Goal: Information Seeking & Learning: Learn about a topic

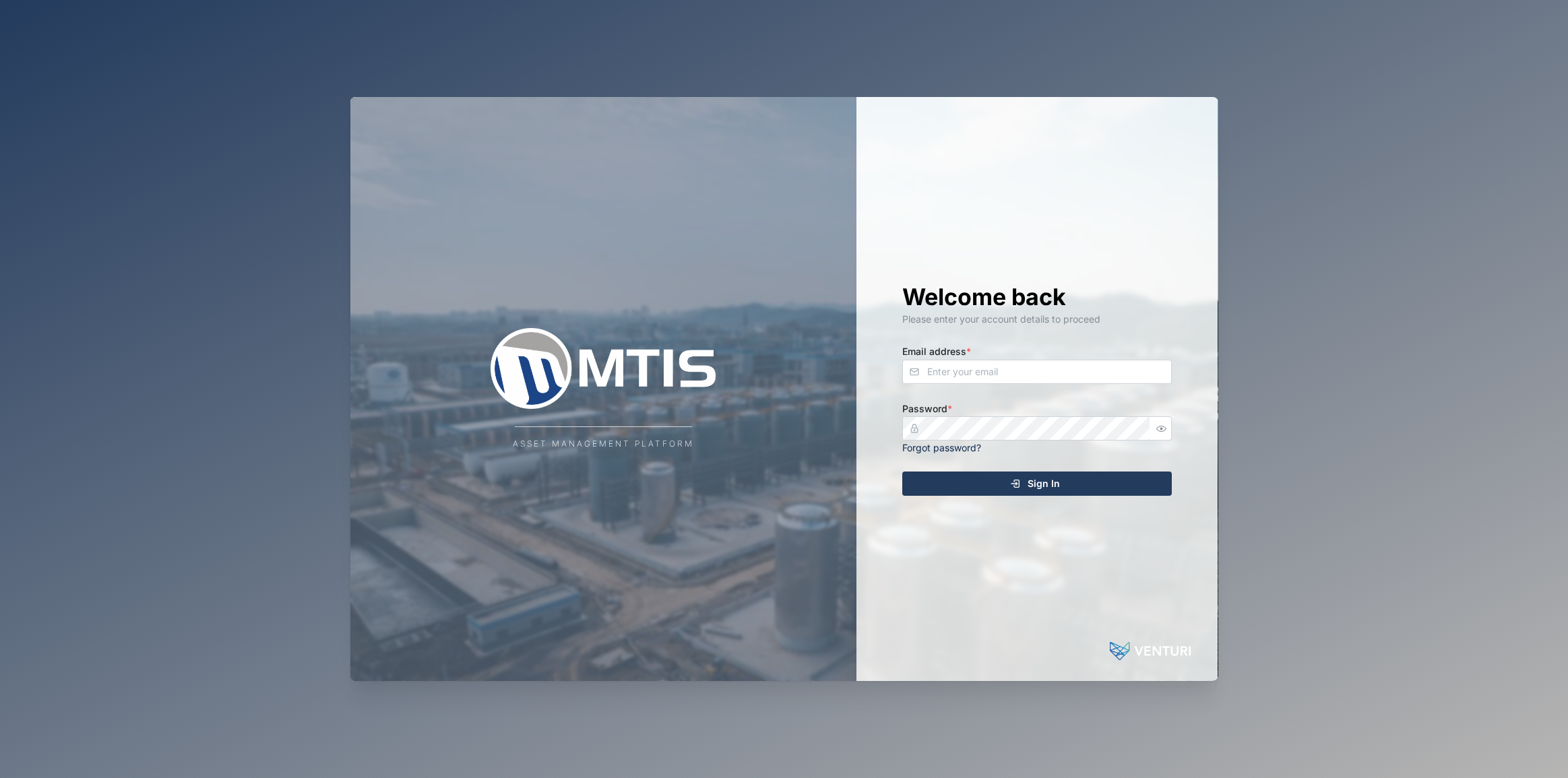
click at [963, 372] on input "Email address *" at bounding box center [1037, 372] width 269 height 24
type input "[EMAIL_ADDRESS][PERSON_NAME][DOMAIN_NAME]"
click at [902, 472] on button "Sign In" at bounding box center [1037, 484] width 269 height 24
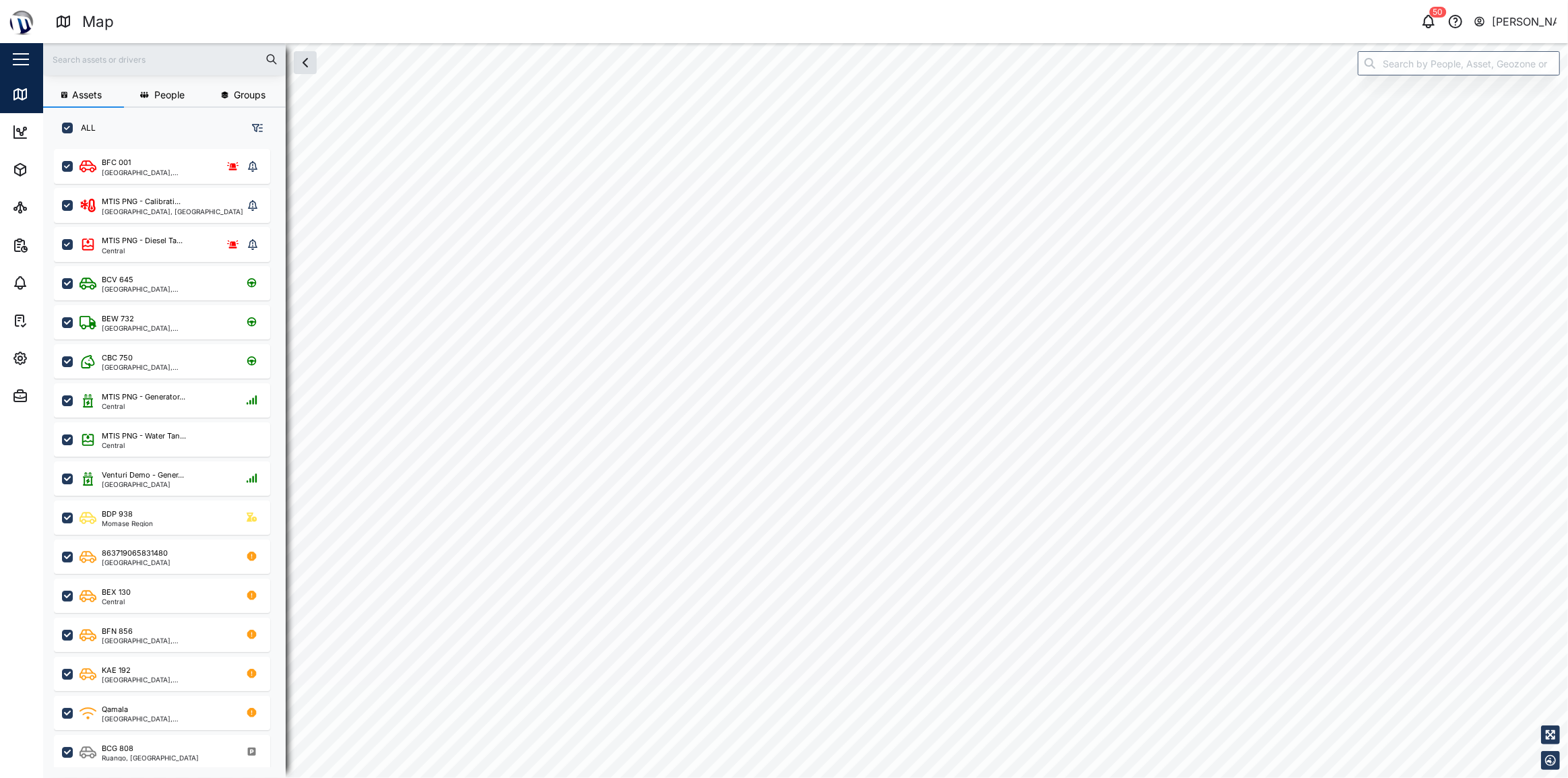
checkbox input "true"
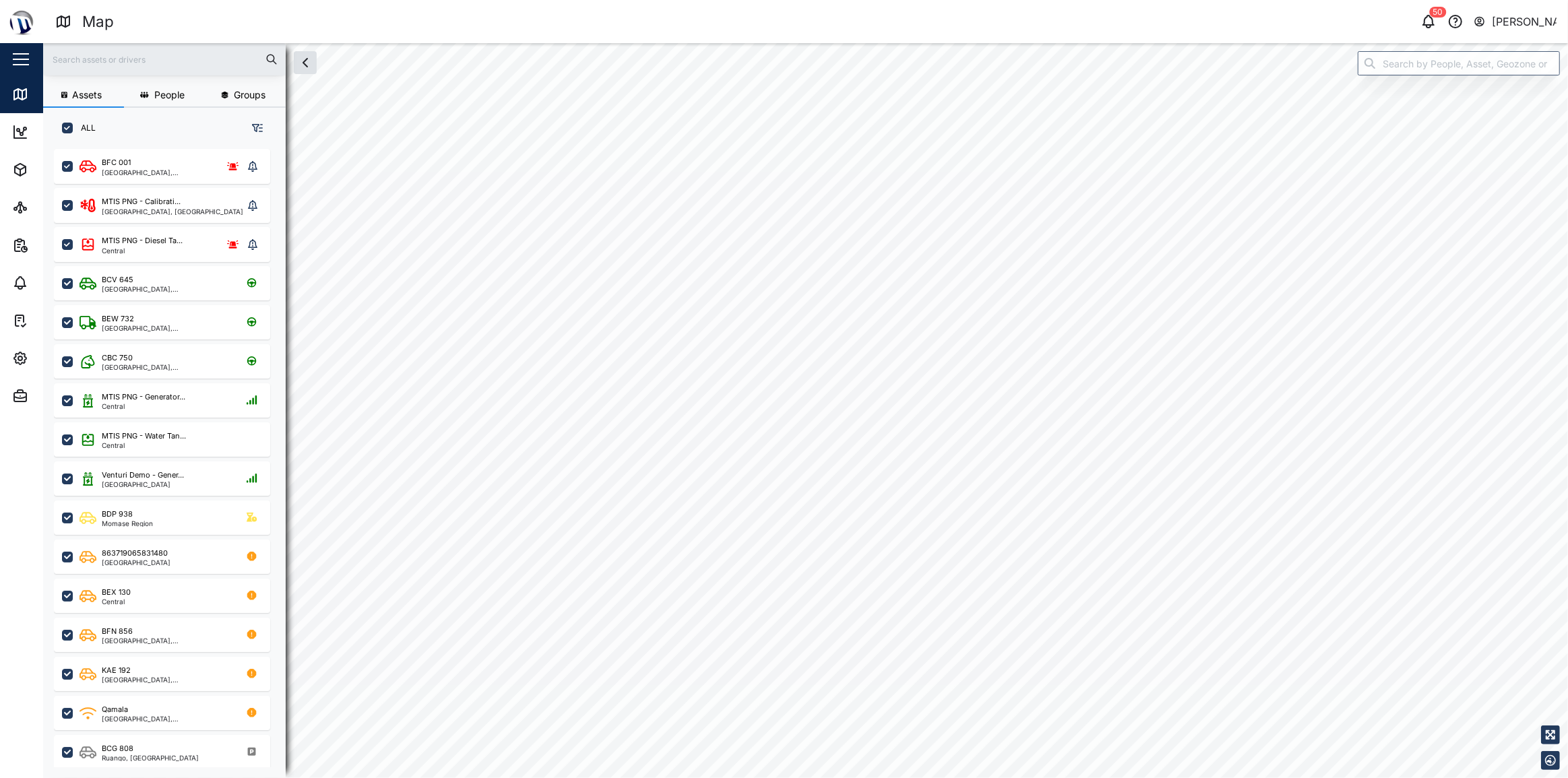
checkbox input "true"
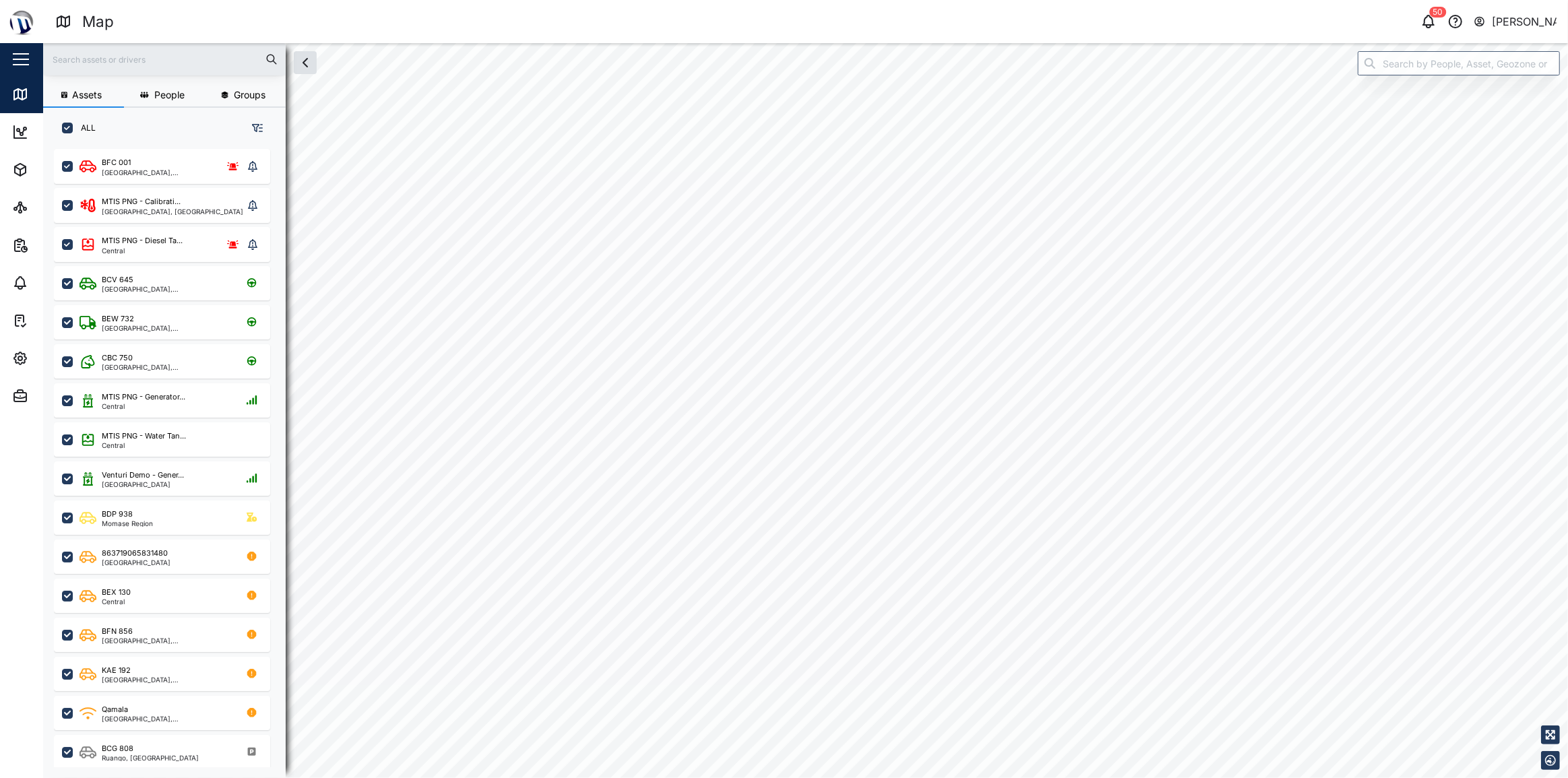
checkbox input "true"
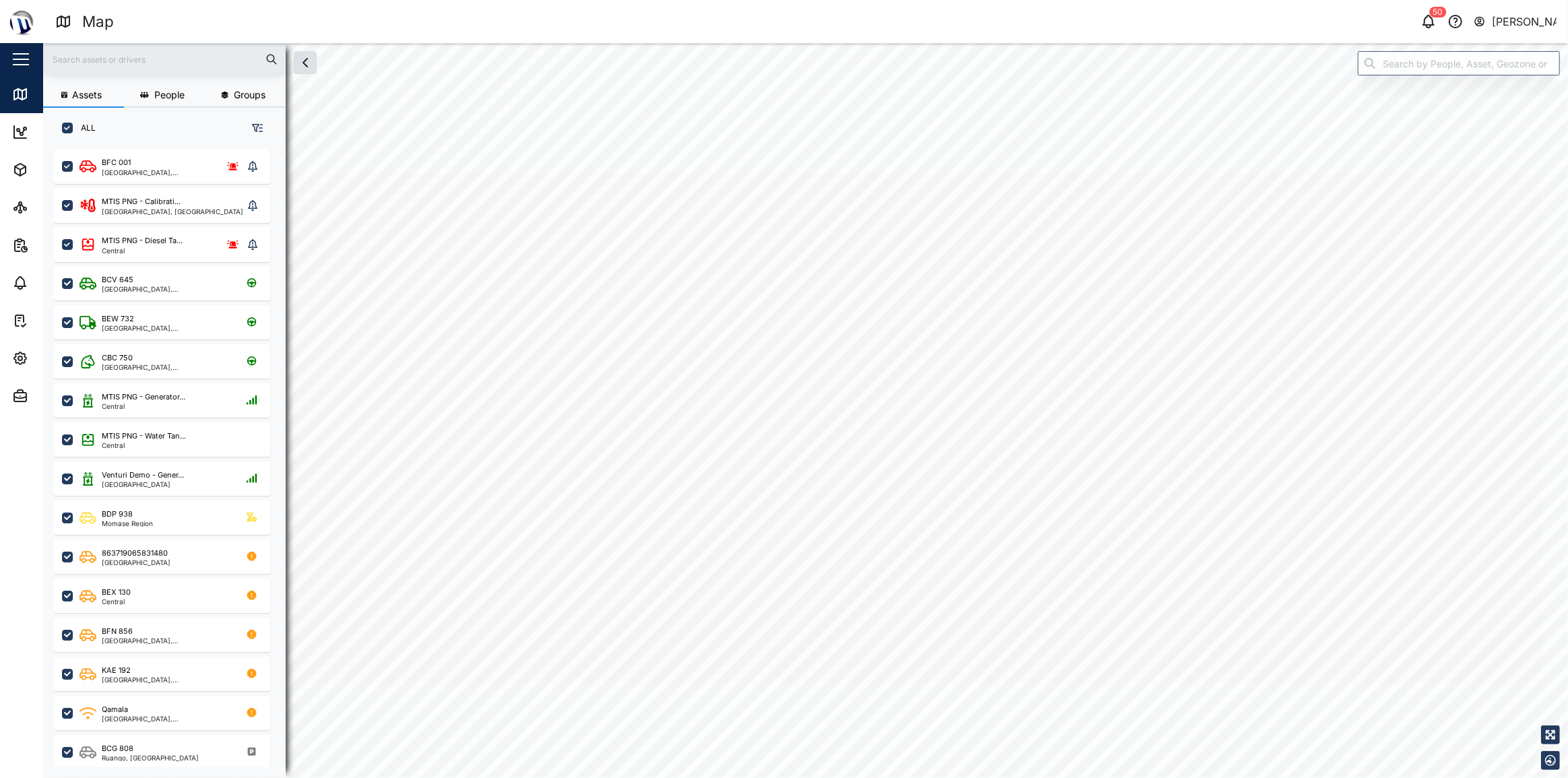
checkbox input "true"
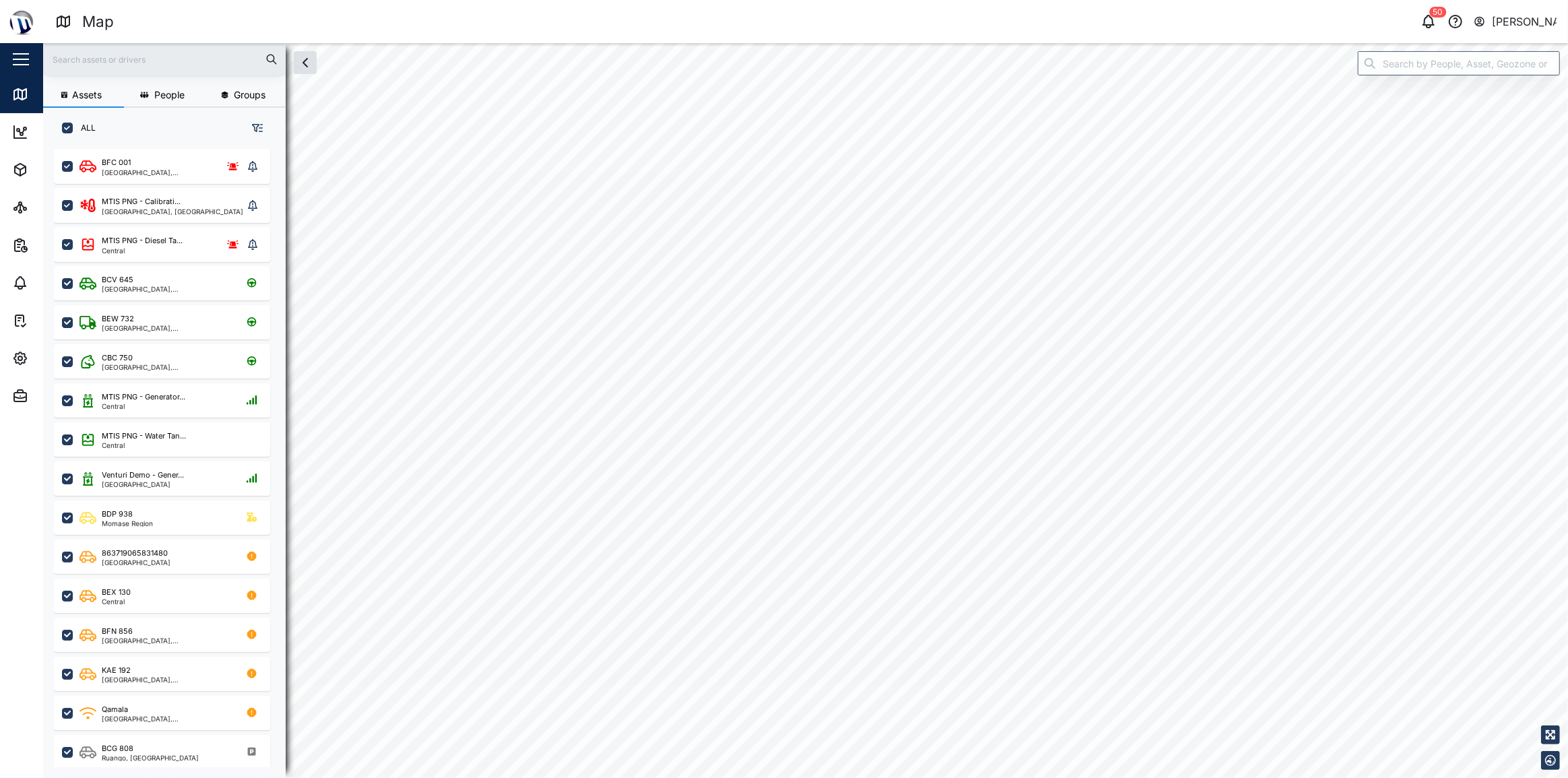
checkbox input "true"
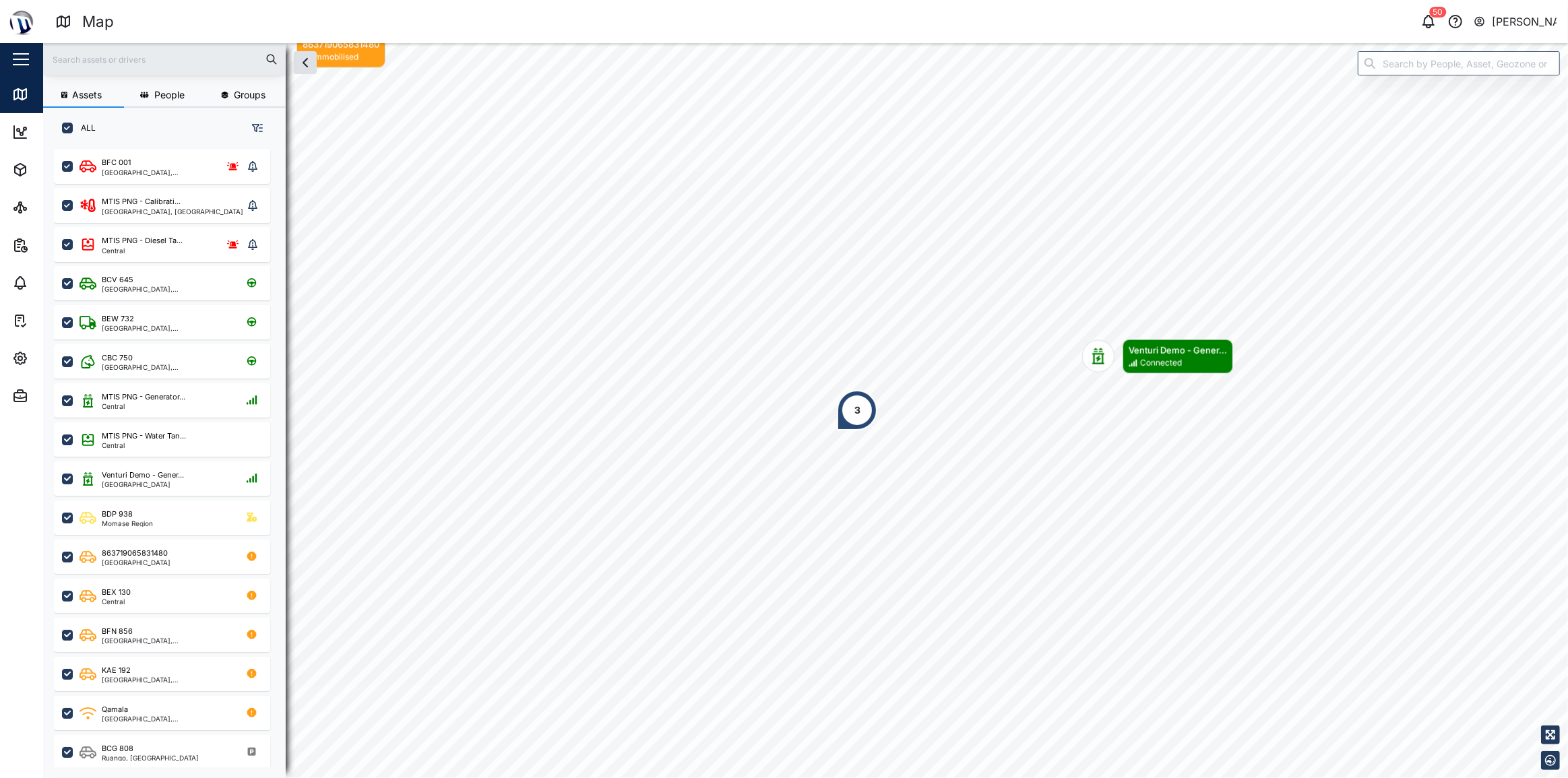
scroll to position [614, 212]
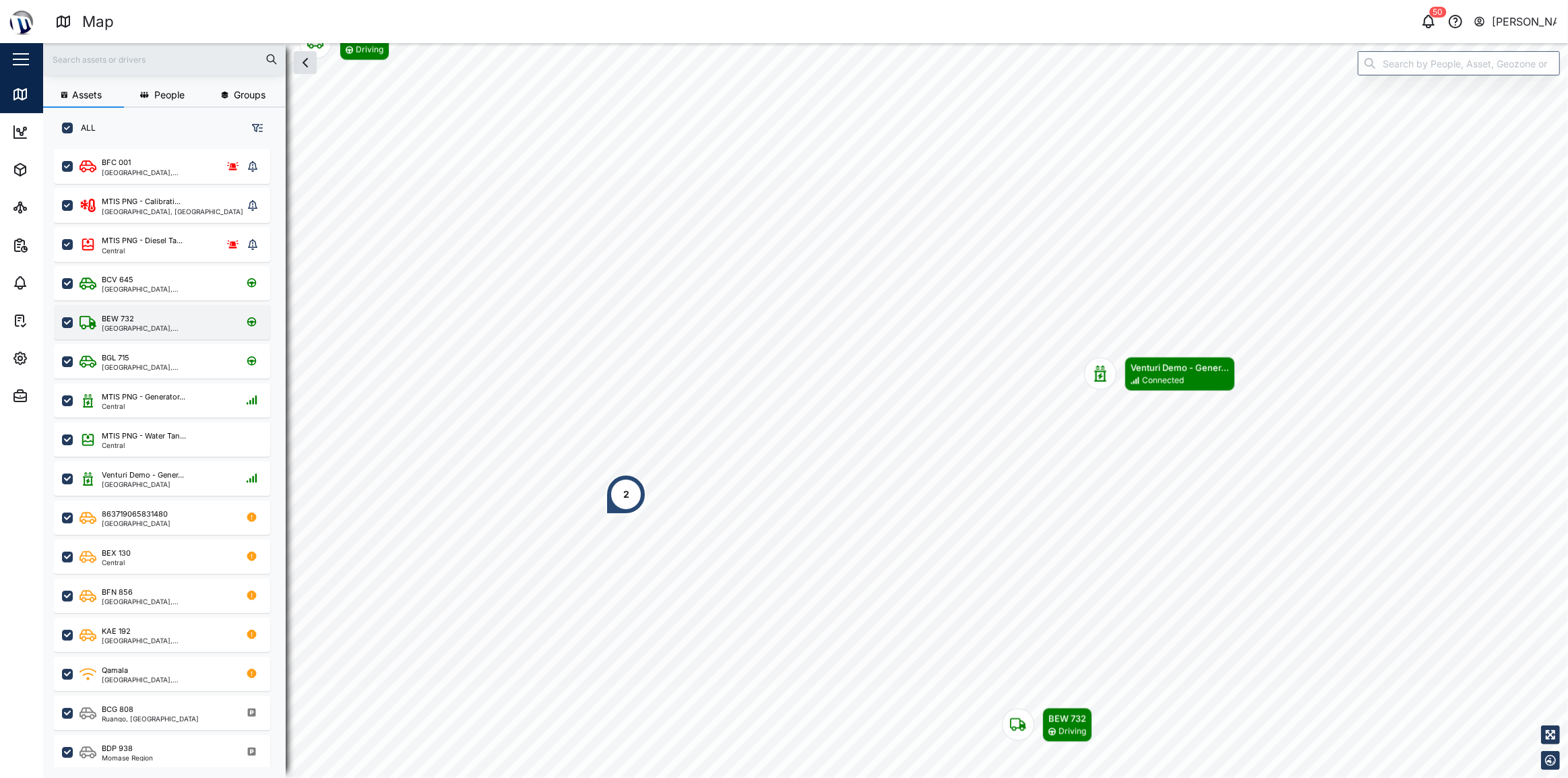
click at [153, 325] on div "National Capital District, Southern Region" at bounding box center [165, 328] width 129 height 6
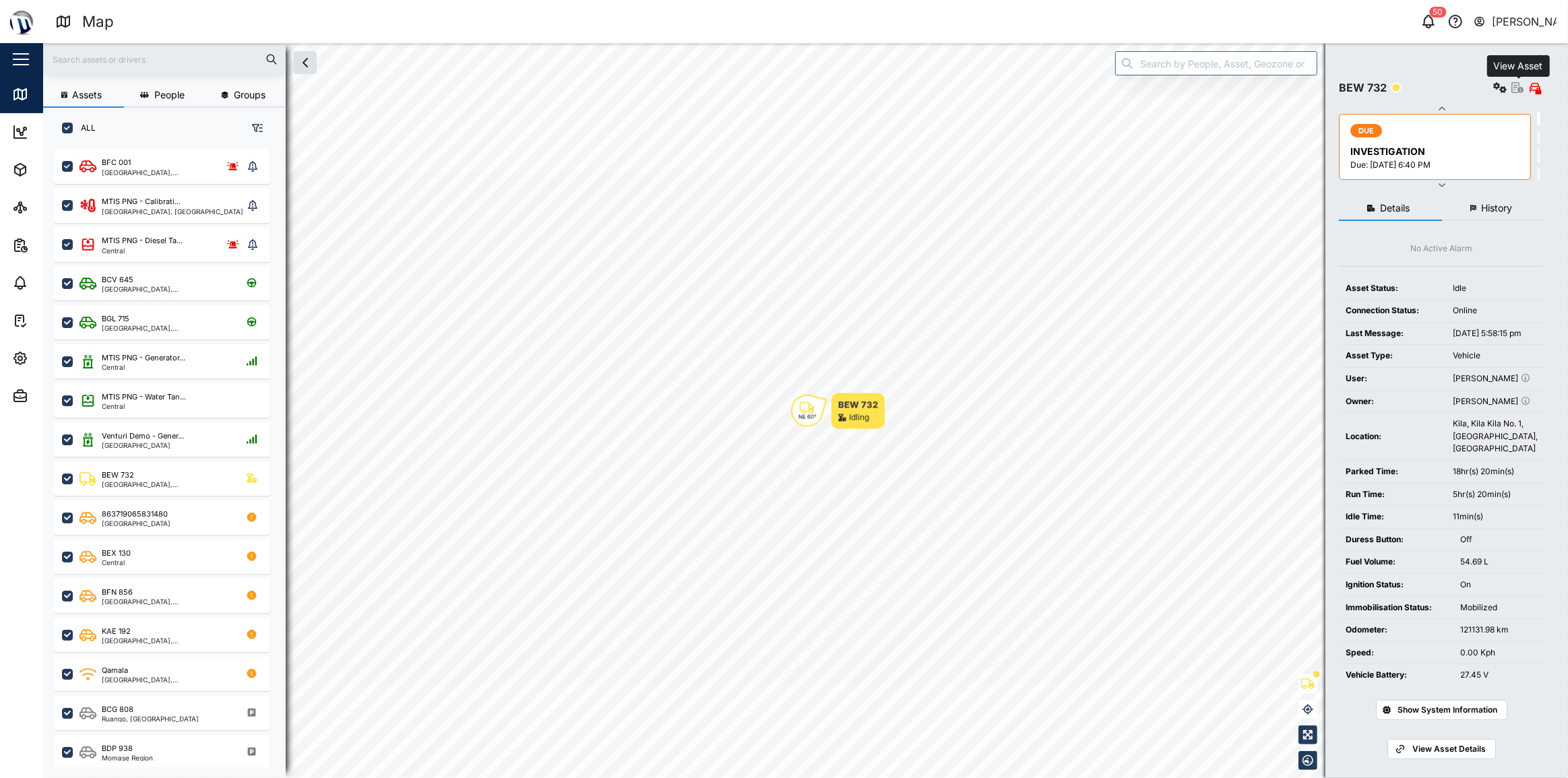
click at [1514, 88] on icon "button" at bounding box center [1517, 87] width 12 height 11
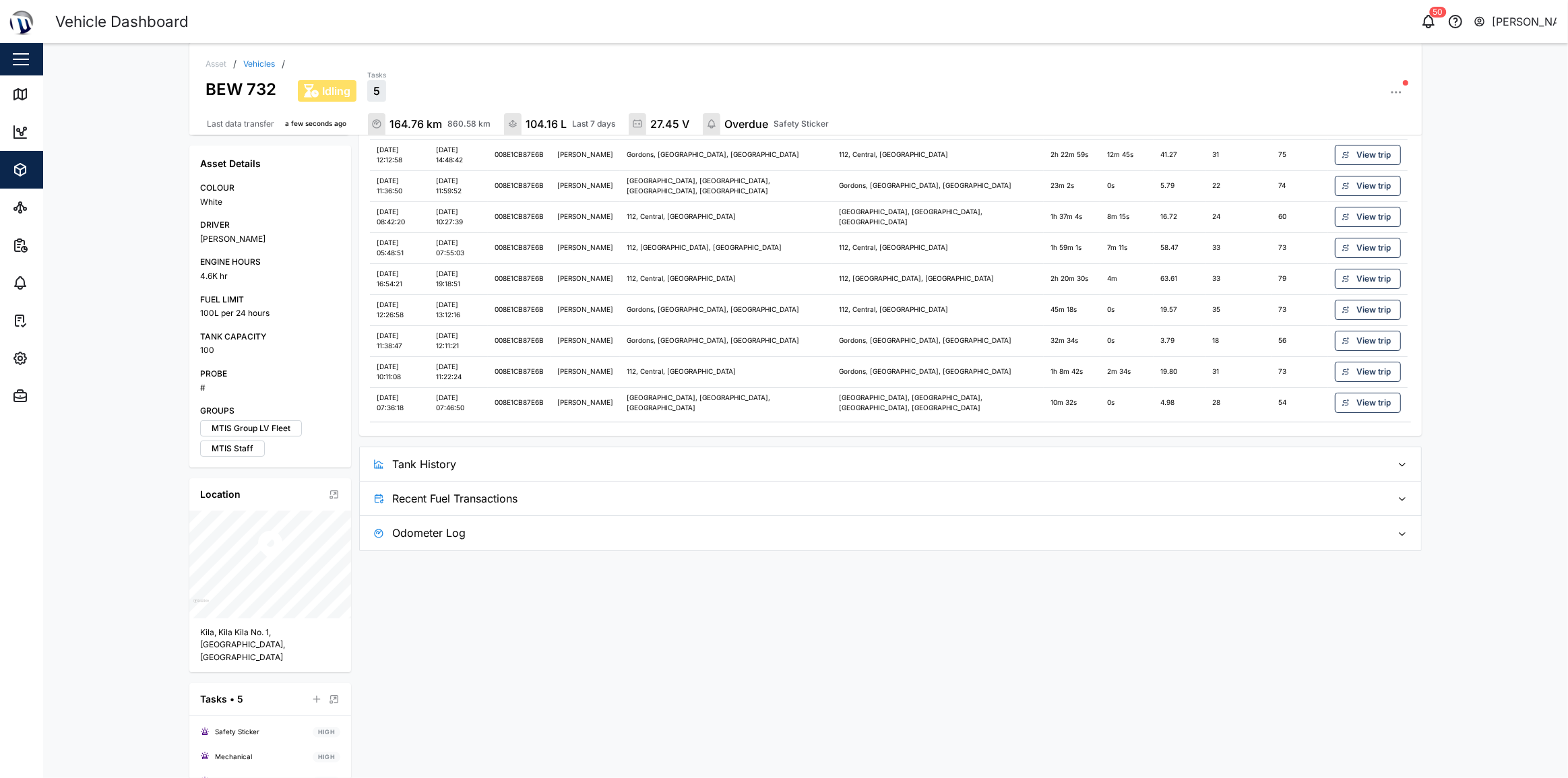
scroll to position [251, 0]
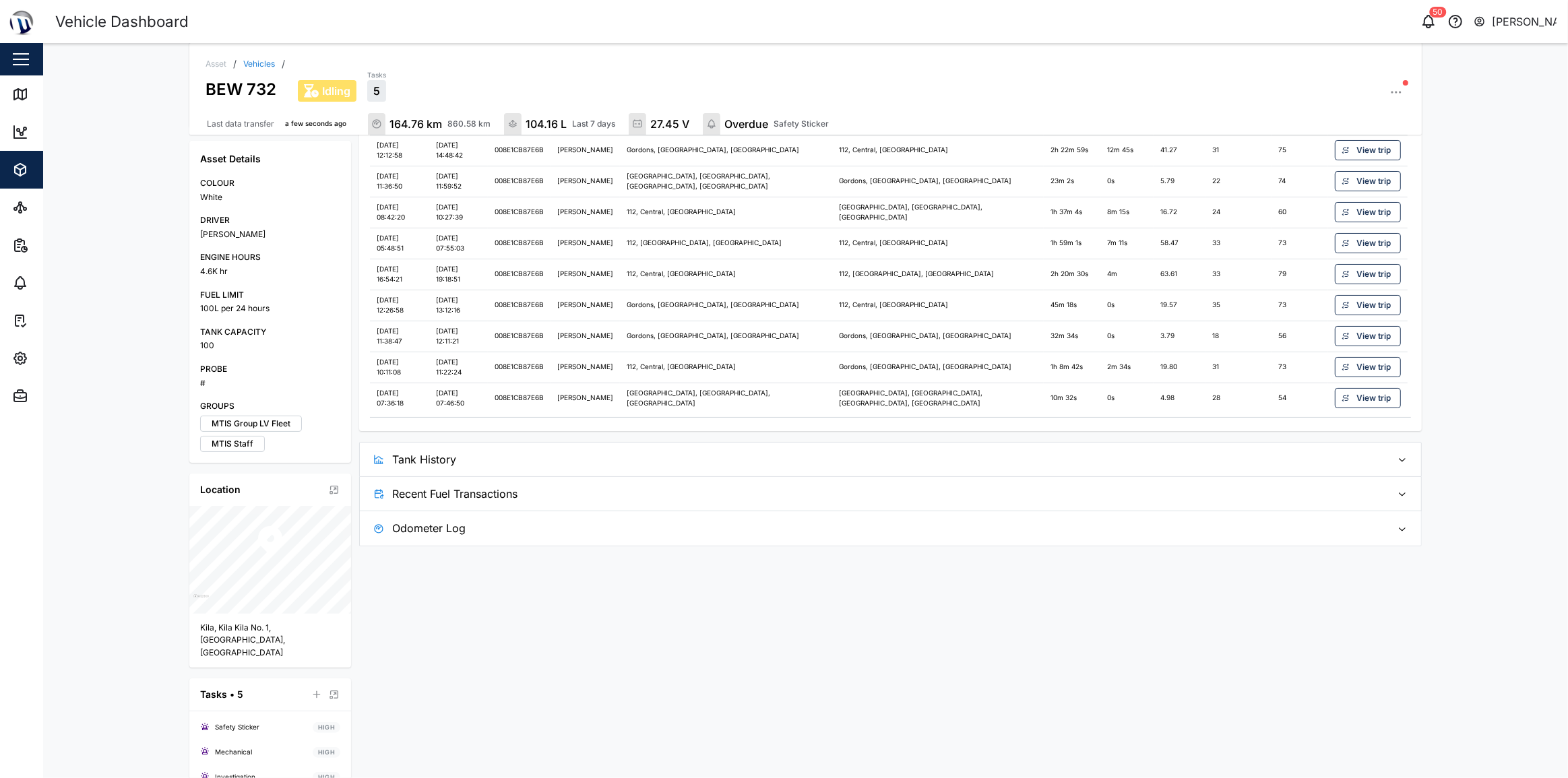
click at [835, 462] on span "Tank History" at bounding box center [887, 460] width 990 height 34
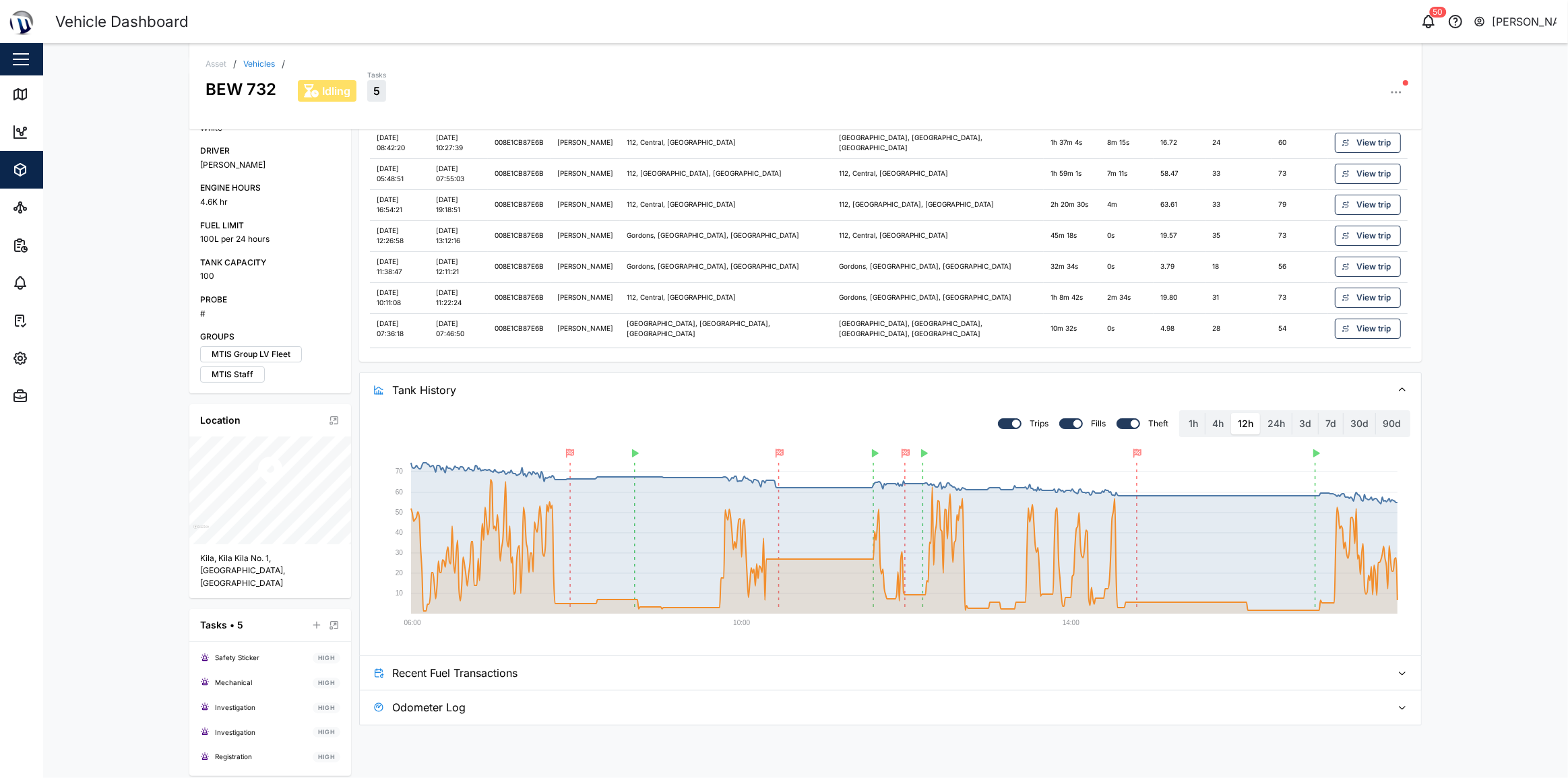
scroll to position [0, 0]
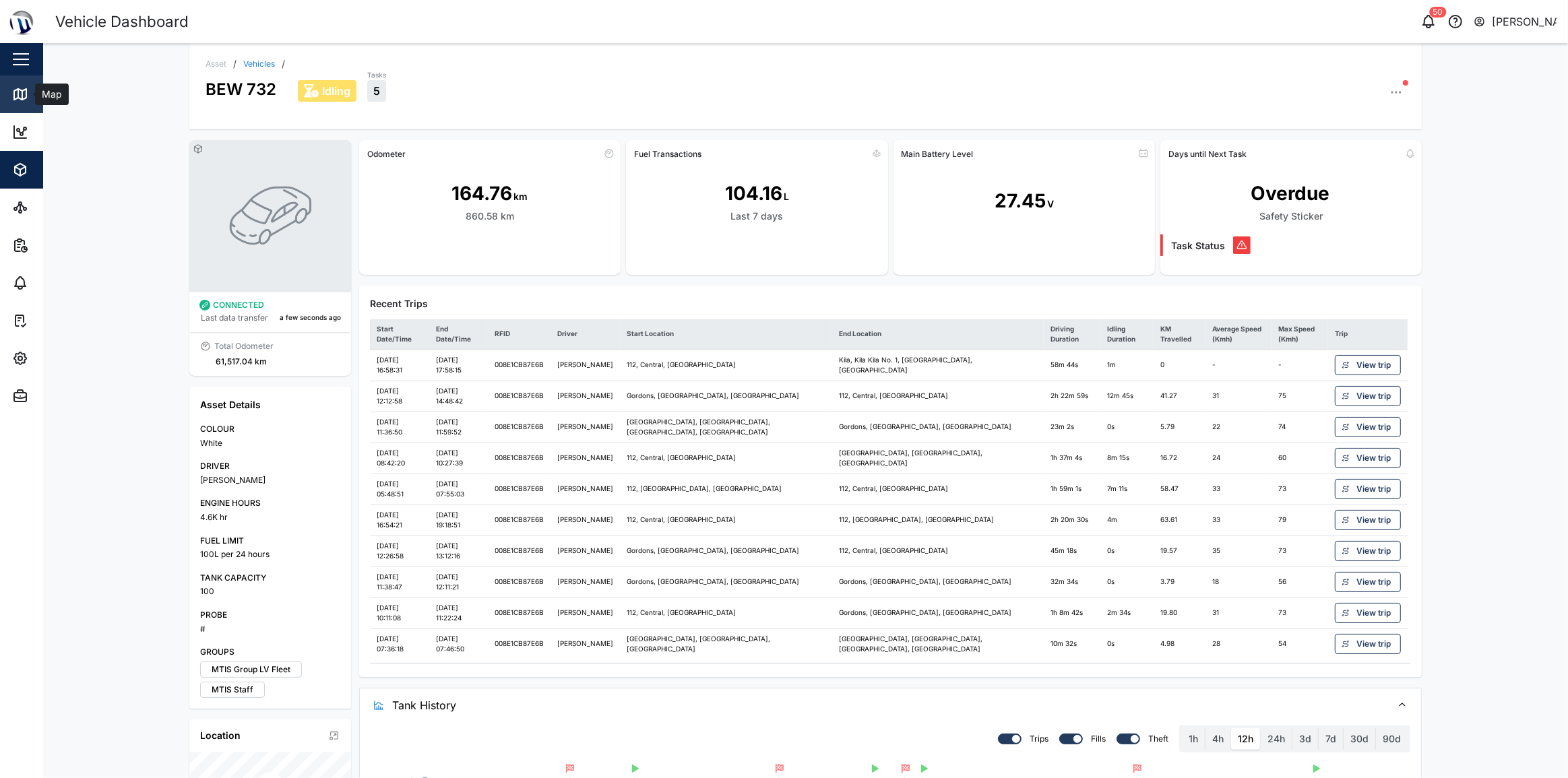
click at [6, 89] on link "Map" at bounding box center [88, 94] width 175 height 38
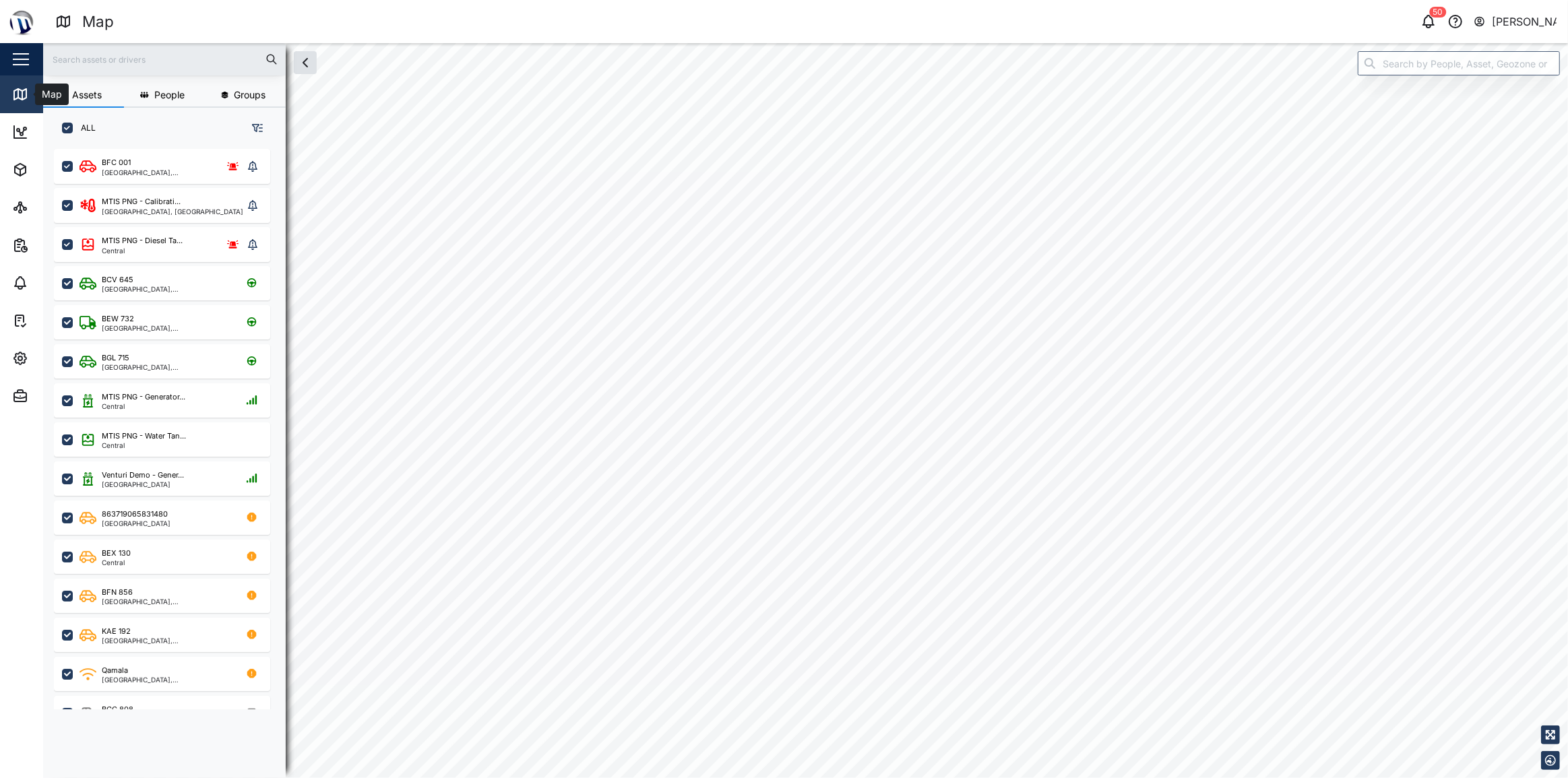
checkbox input "true"
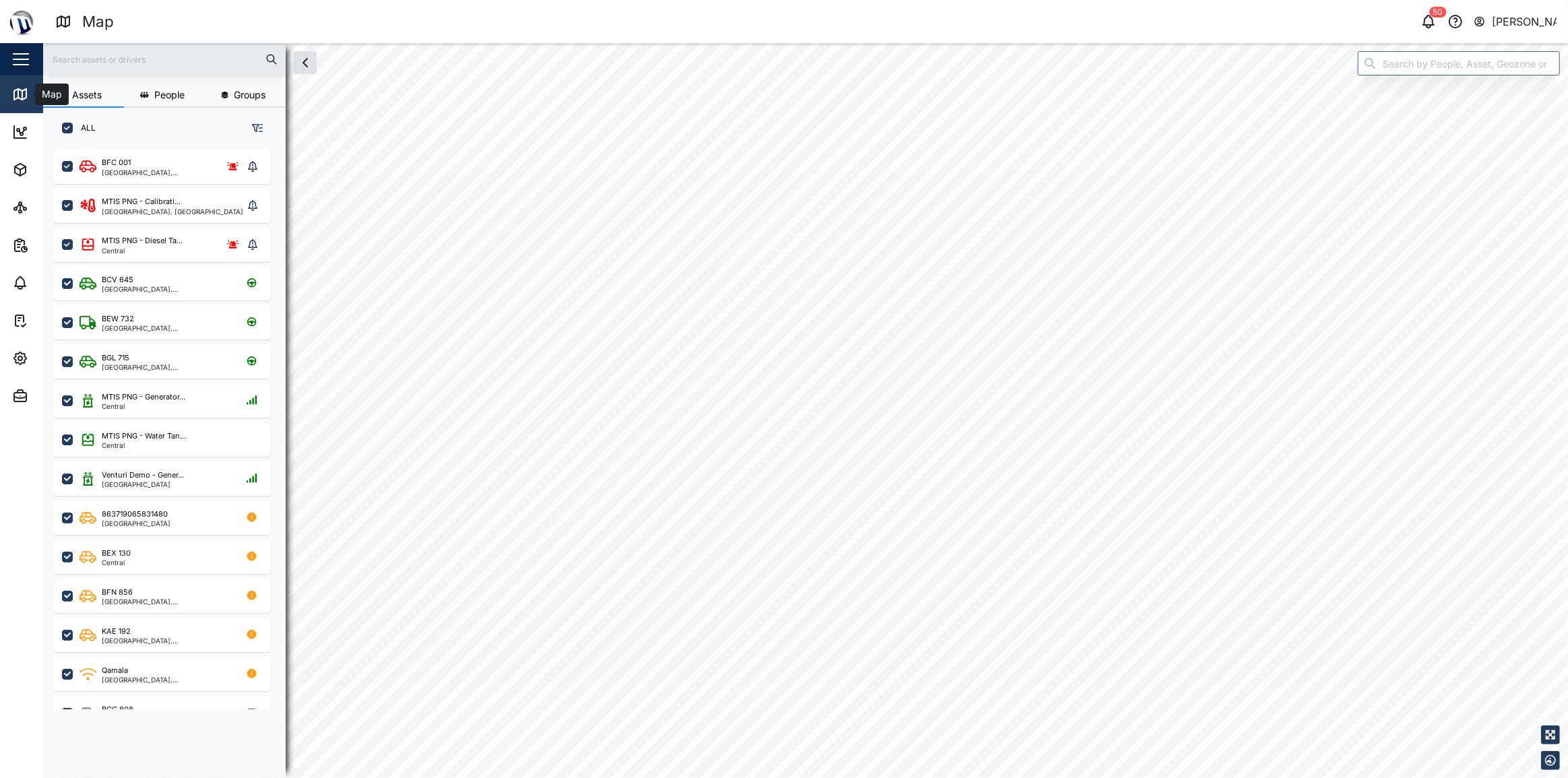
checkbox input "true"
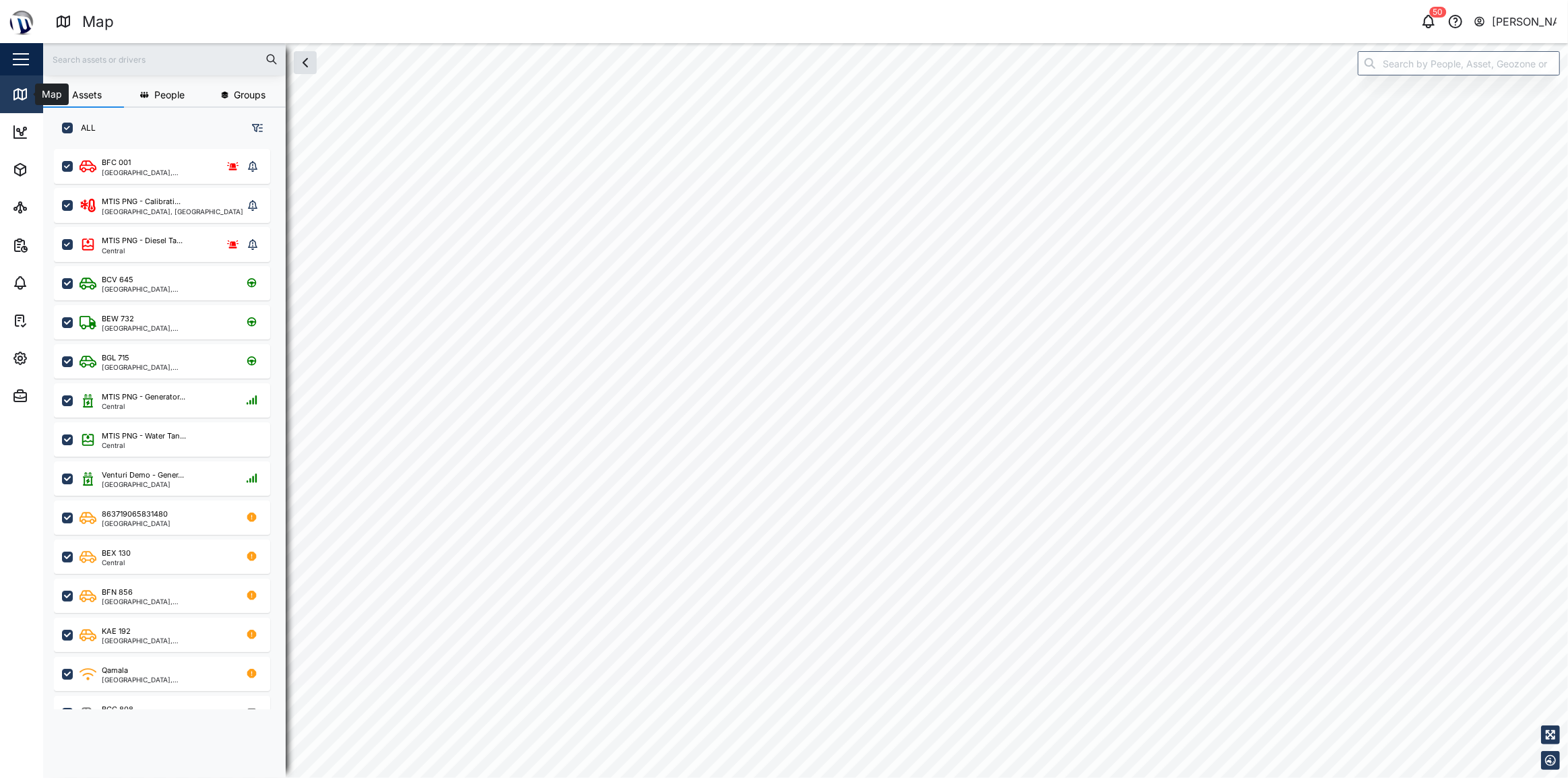
checkbox input "true"
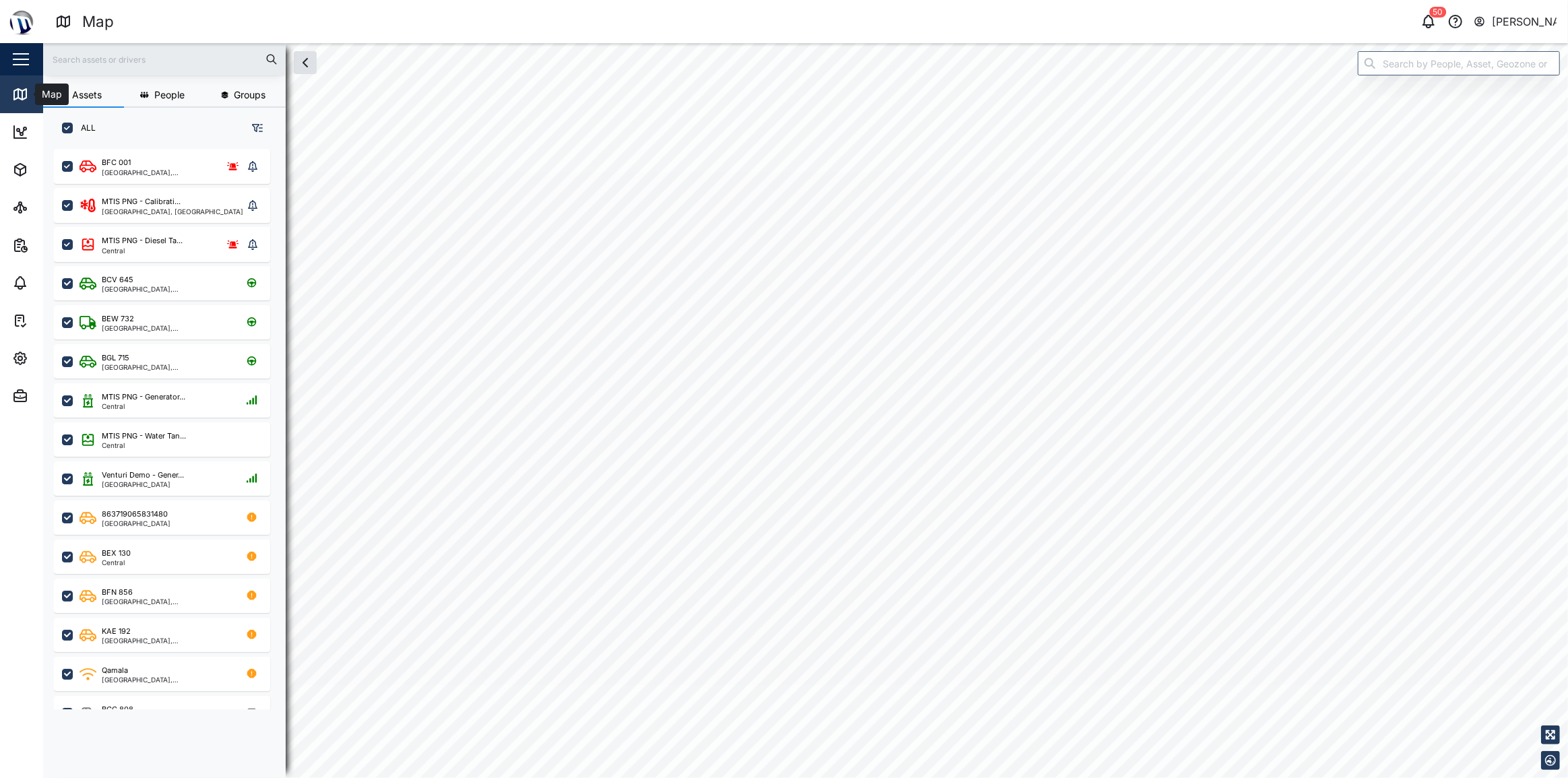
checkbox input "true"
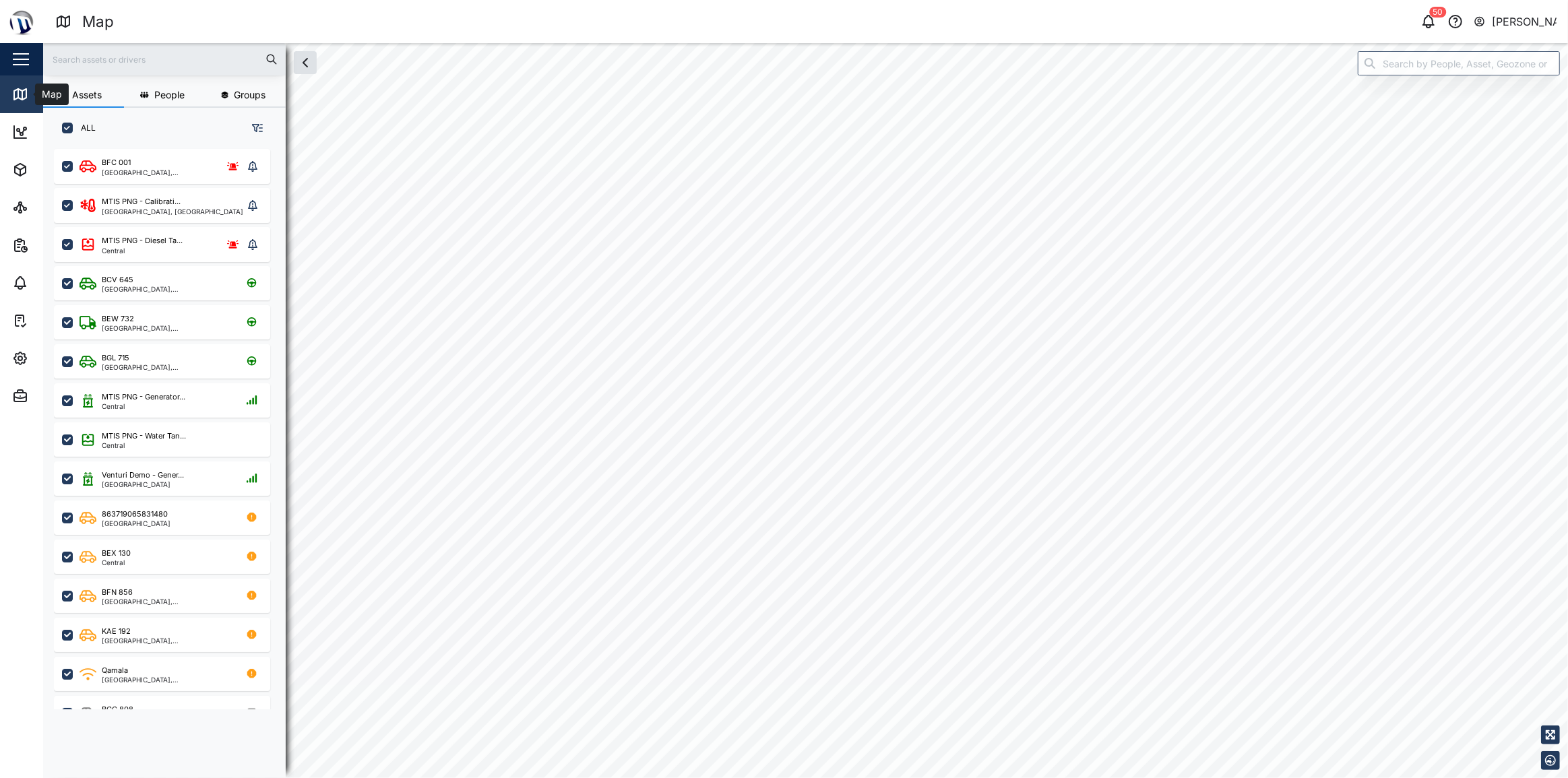
checkbox input "true"
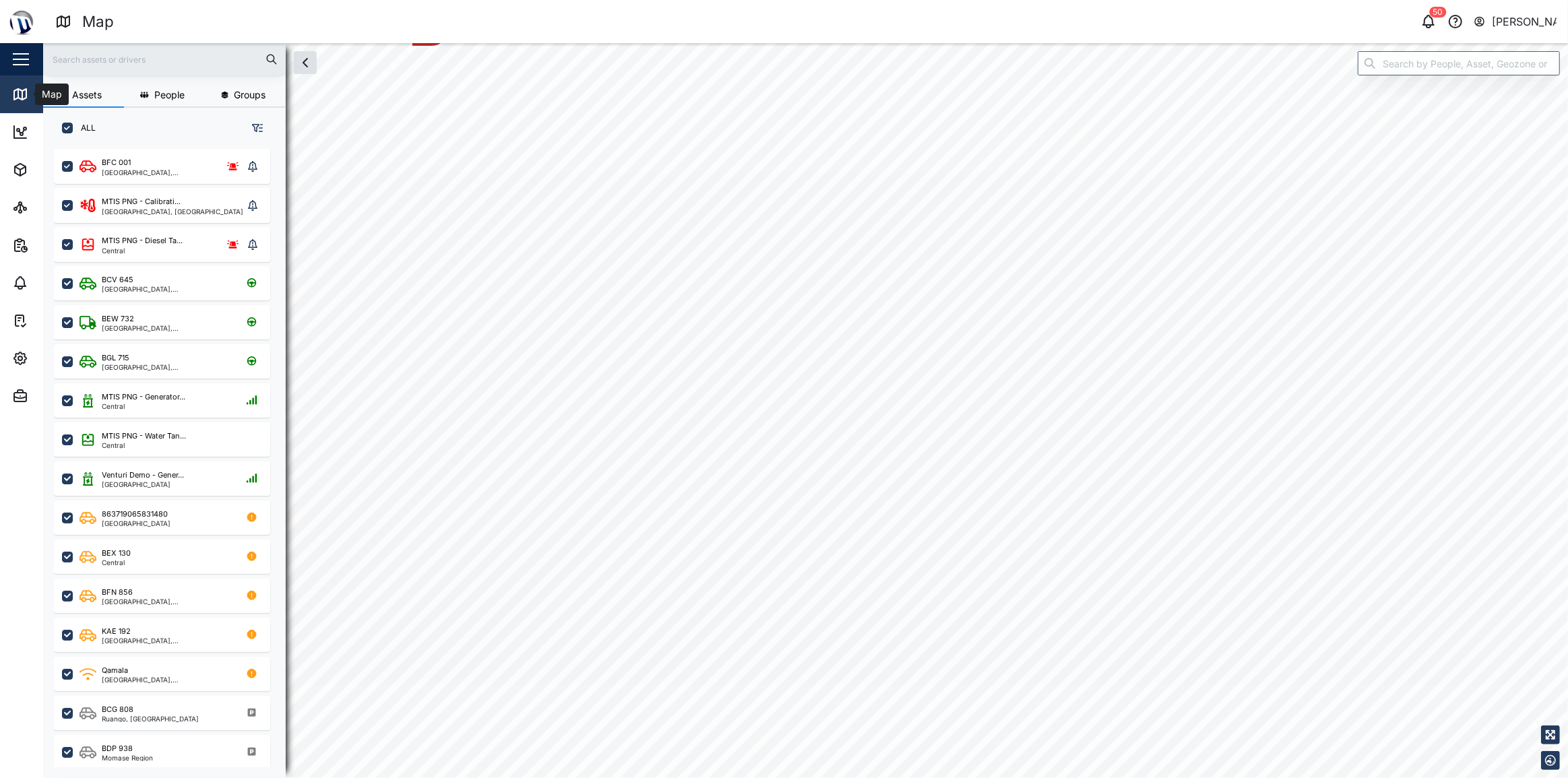
scroll to position [10, 10]
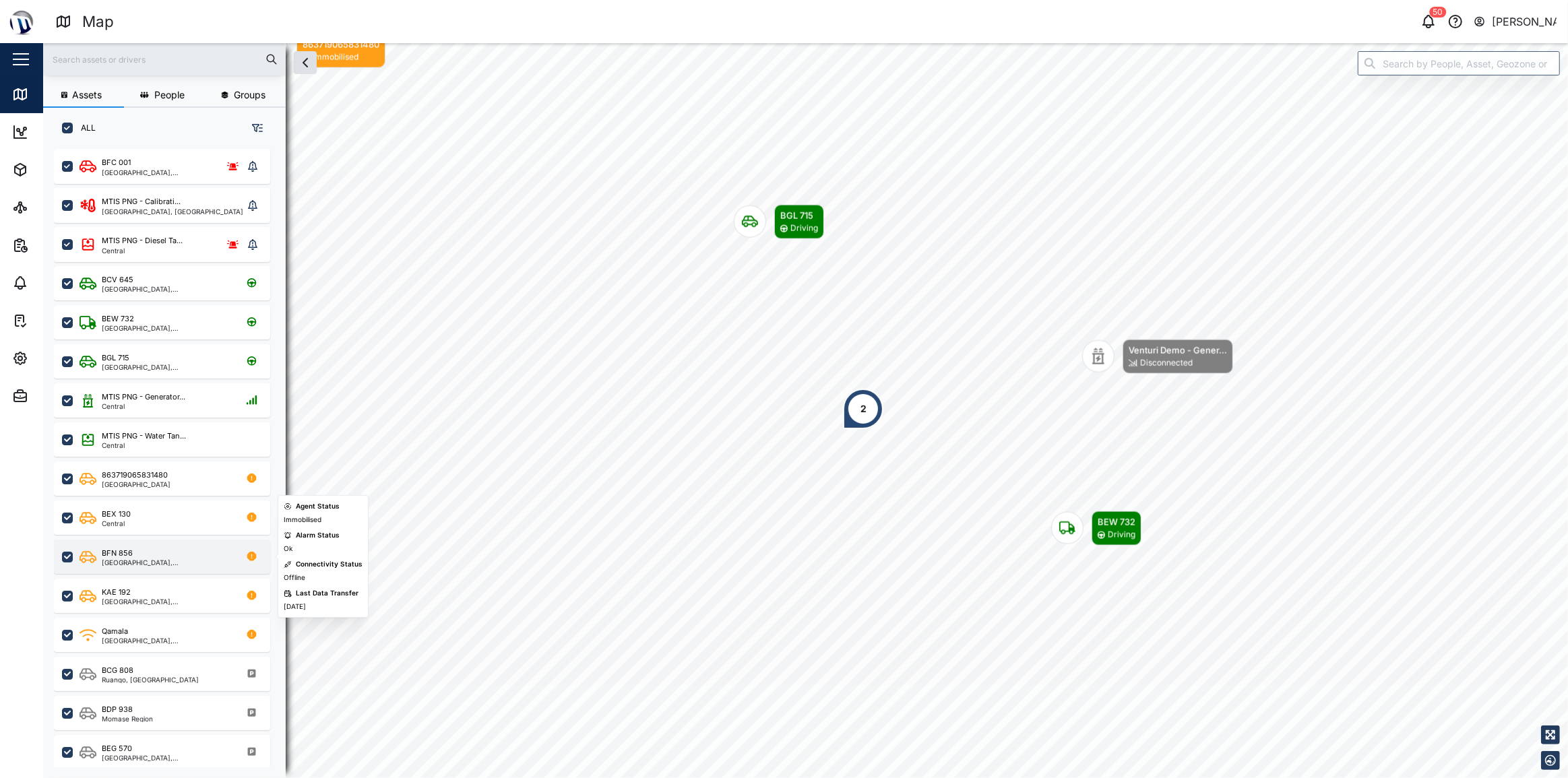
click at [177, 566] on div "BFN 856 National Capital District, Southern Region" at bounding box center [161, 557] width 217 height 34
click at [170, 601] on div "[GEOGRAPHIC_DATA], [GEOGRAPHIC_DATA]" at bounding box center [165, 602] width 129 height 6
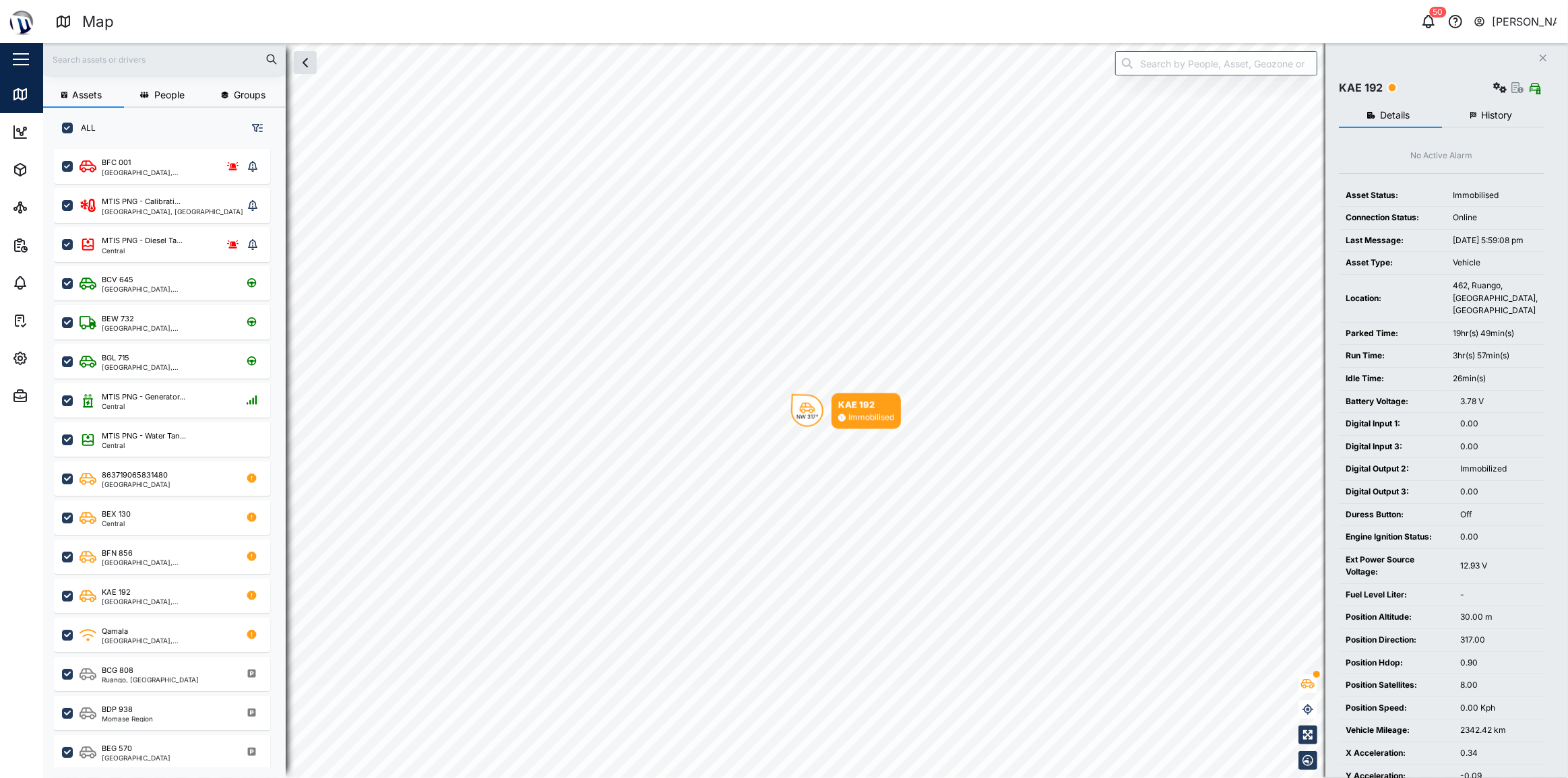
click at [1510, 122] on button "History" at bounding box center [1493, 116] width 103 height 24
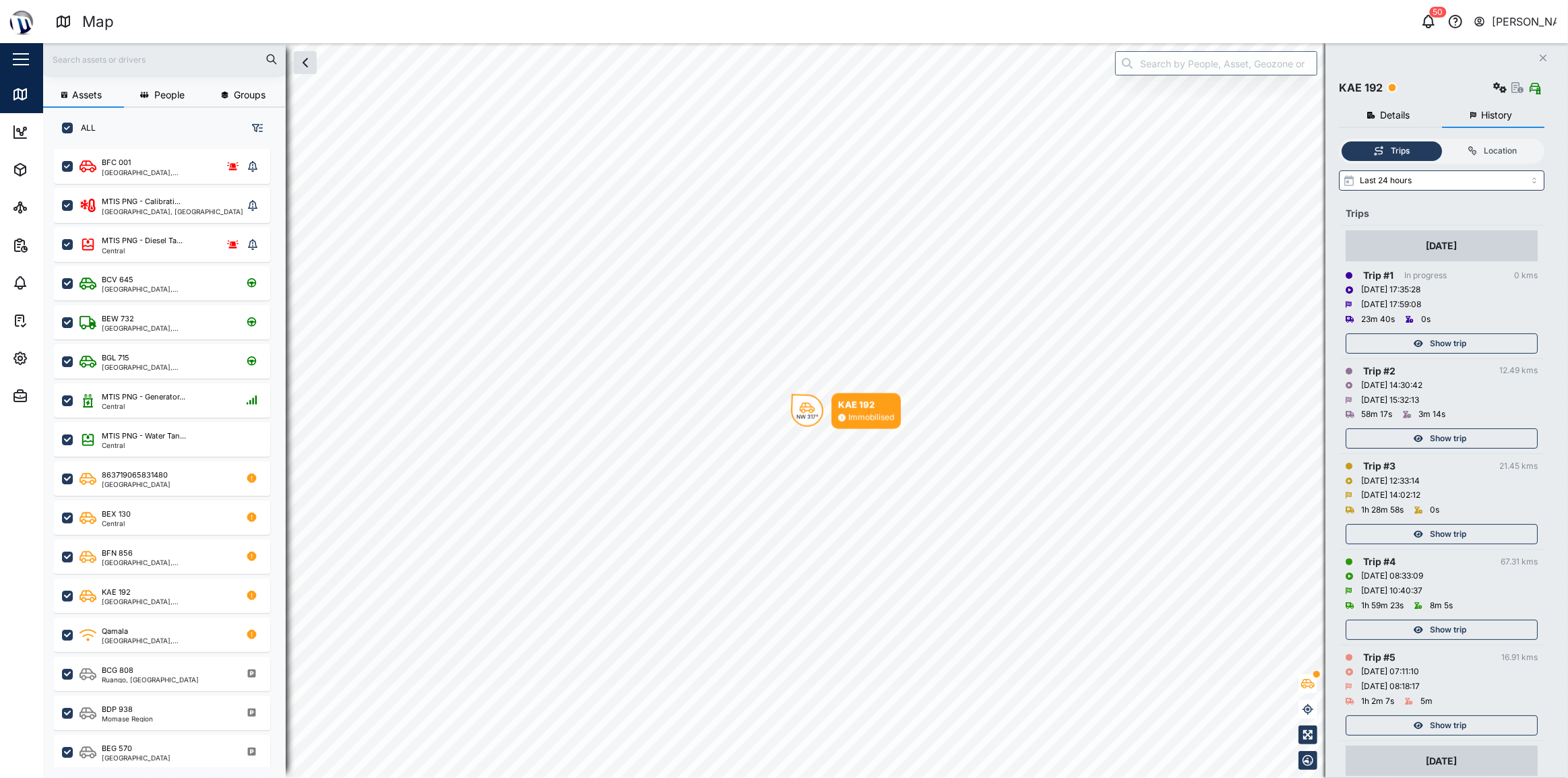
click at [1398, 337] on div "Show trip" at bounding box center [1440, 343] width 175 height 19
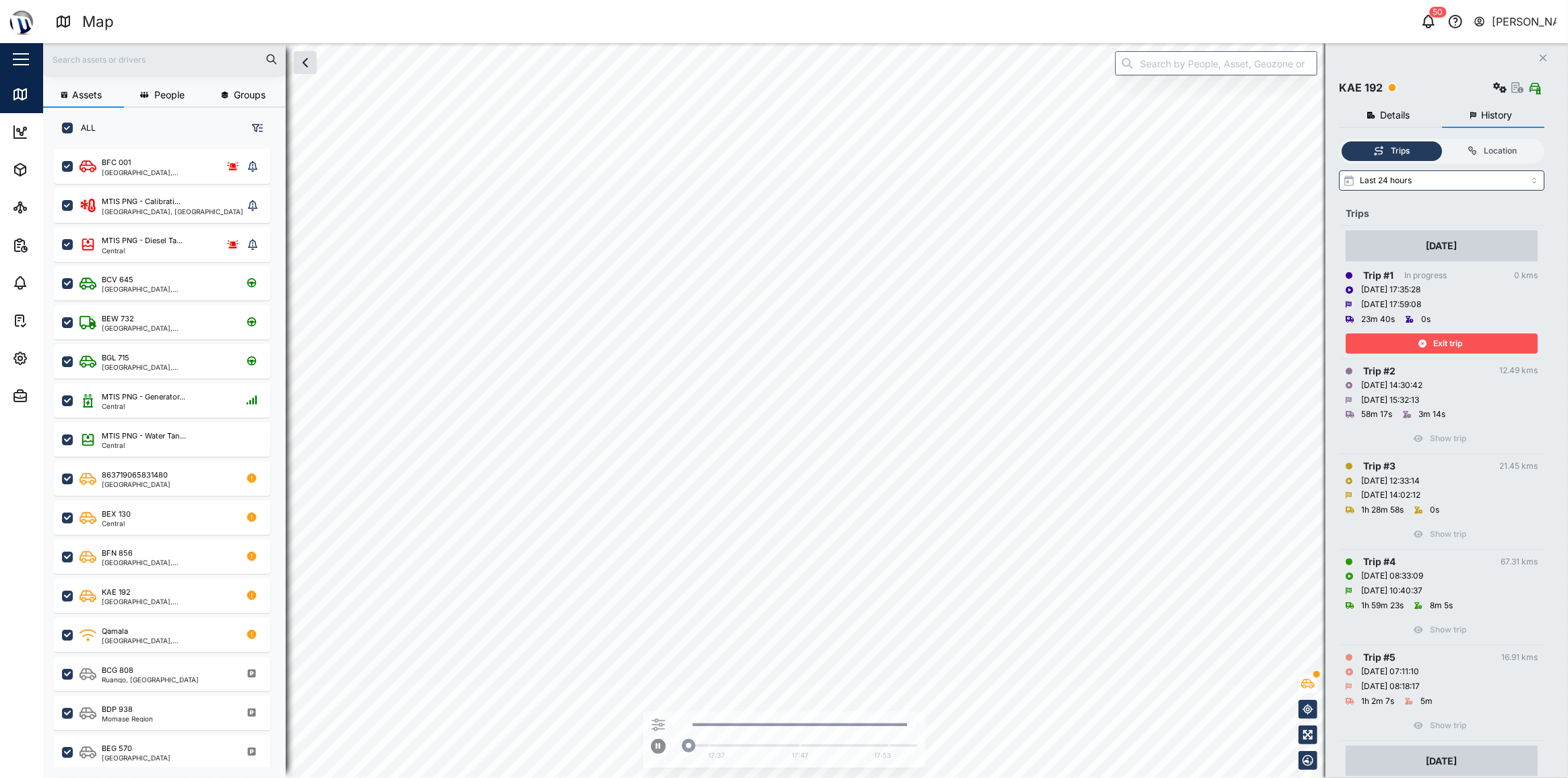
click at [1397, 337] on div "Exit trip" at bounding box center [1440, 343] width 175 height 19
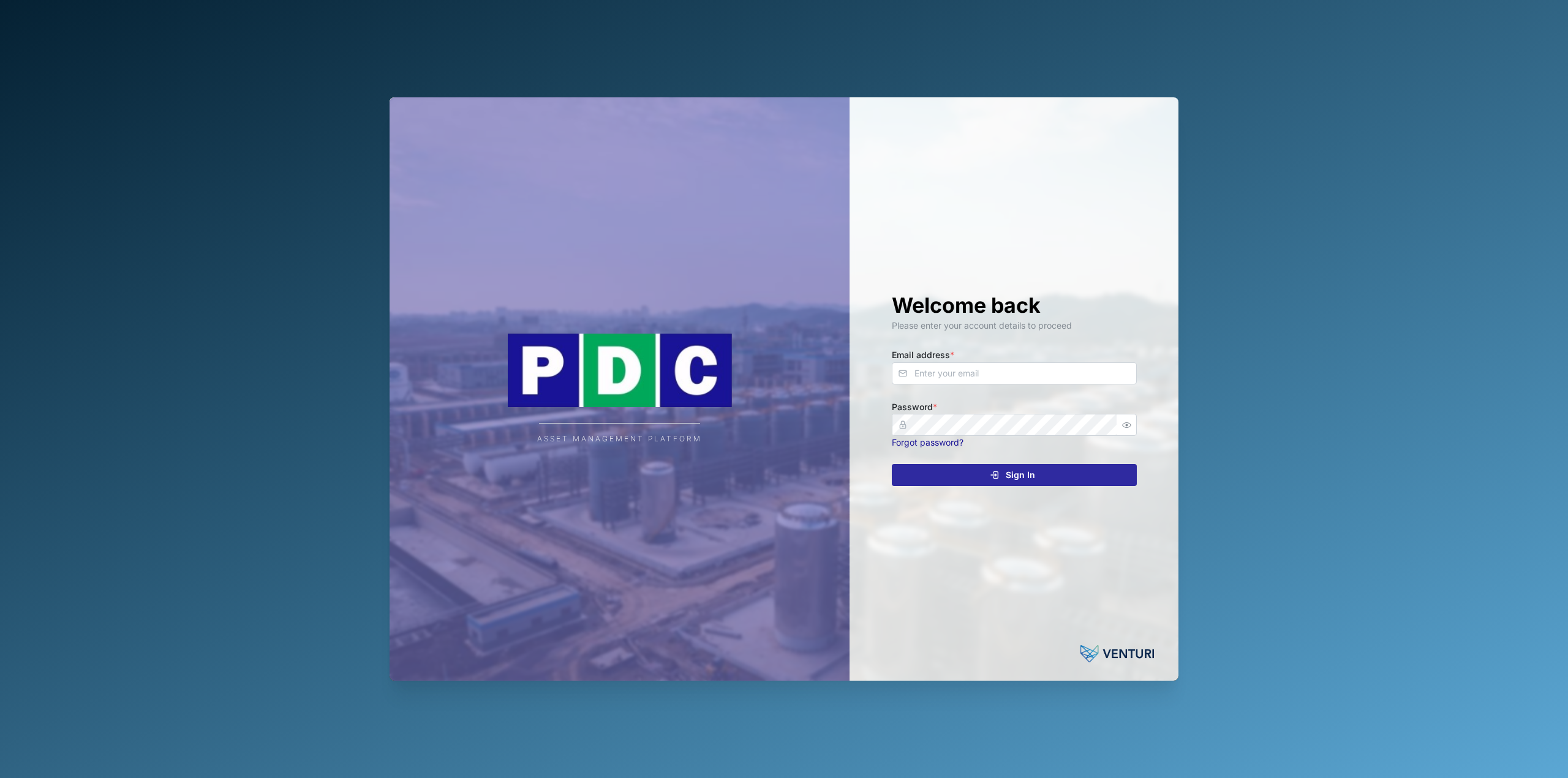
click at [931, 386] on div "Welcome back Please enter your account details to proceed Email address * Passw…" at bounding box center [1014, 389] width 294 height 584
click at [934, 379] on input "Email address *" at bounding box center [1014, 374] width 245 height 22
type input "[EMAIL_ADDRESS][PERSON_NAME][DOMAIN_NAME]"
click at [892, 464] on button "Sign In" at bounding box center [1014, 475] width 245 height 22
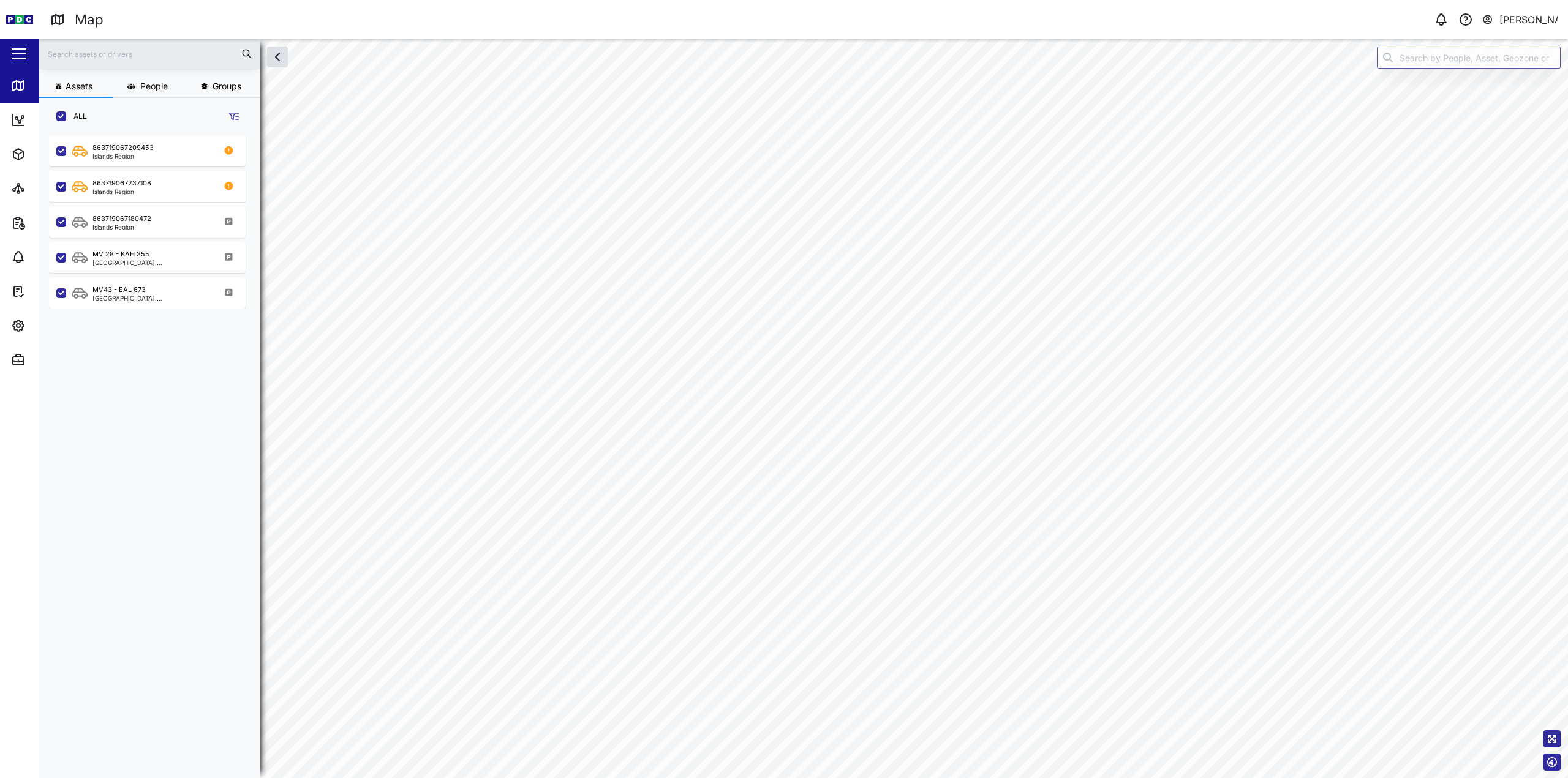
scroll to position [628, 192]
click at [167, 255] on div "MV 28 - KAH 355 [GEOGRAPHIC_DATA], [GEOGRAPHIC_DATA]" at bounding box center [155, 257] width 166 height 16
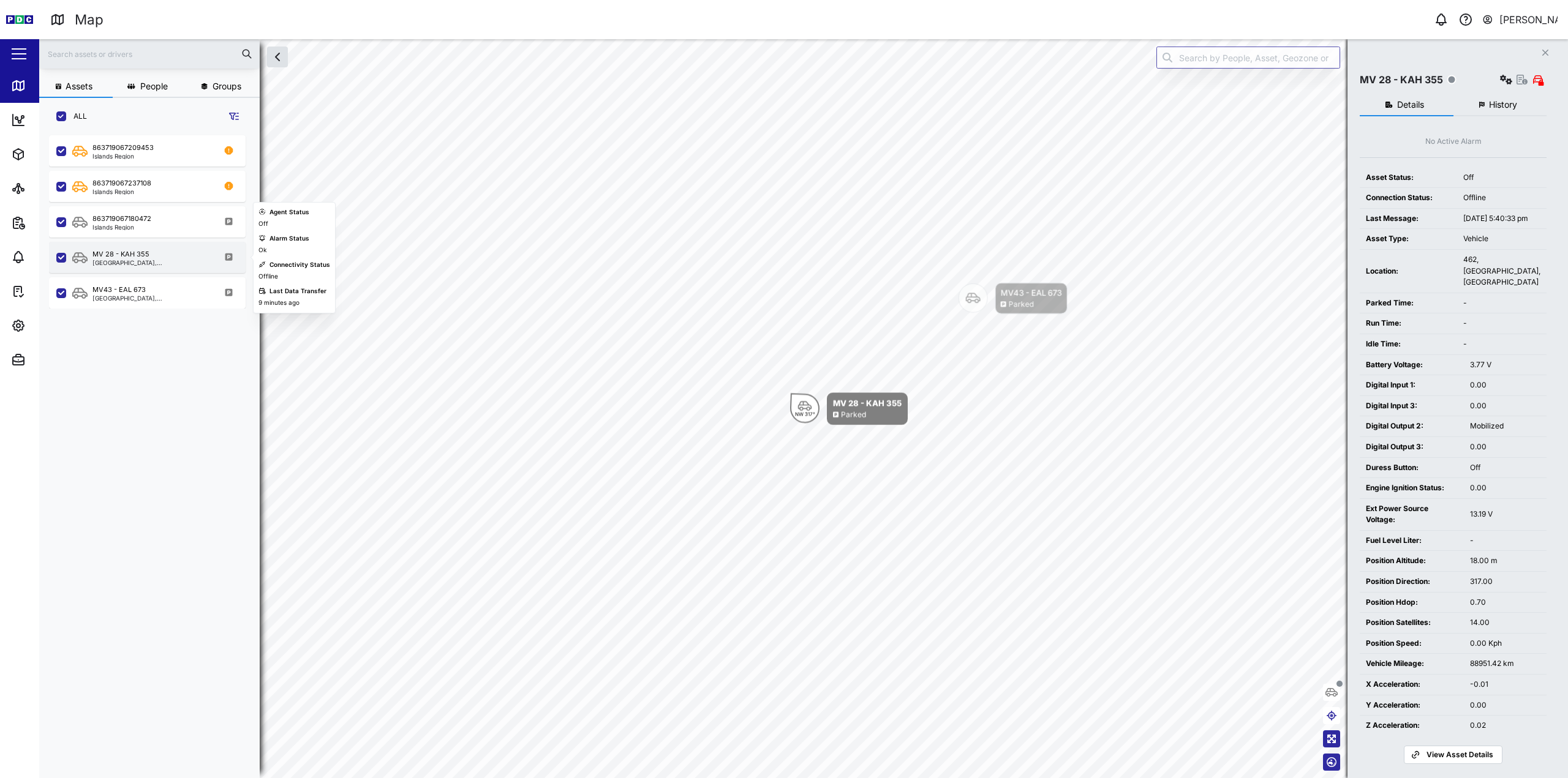
click at [178, 256] on div "MV 28 - KAH 355 [GEOGRAPHIC_DATA], [GEOGRAPHIC_DATA]" at bounding box center [155, 257] width 166 height 16
click at [164, 306] on div "MV43 - EAL 673 [GEOGRAPHIC_DATA], [GEOGRAPHIC_DATA]" at bounding box center [147, 292] width 197 height 31
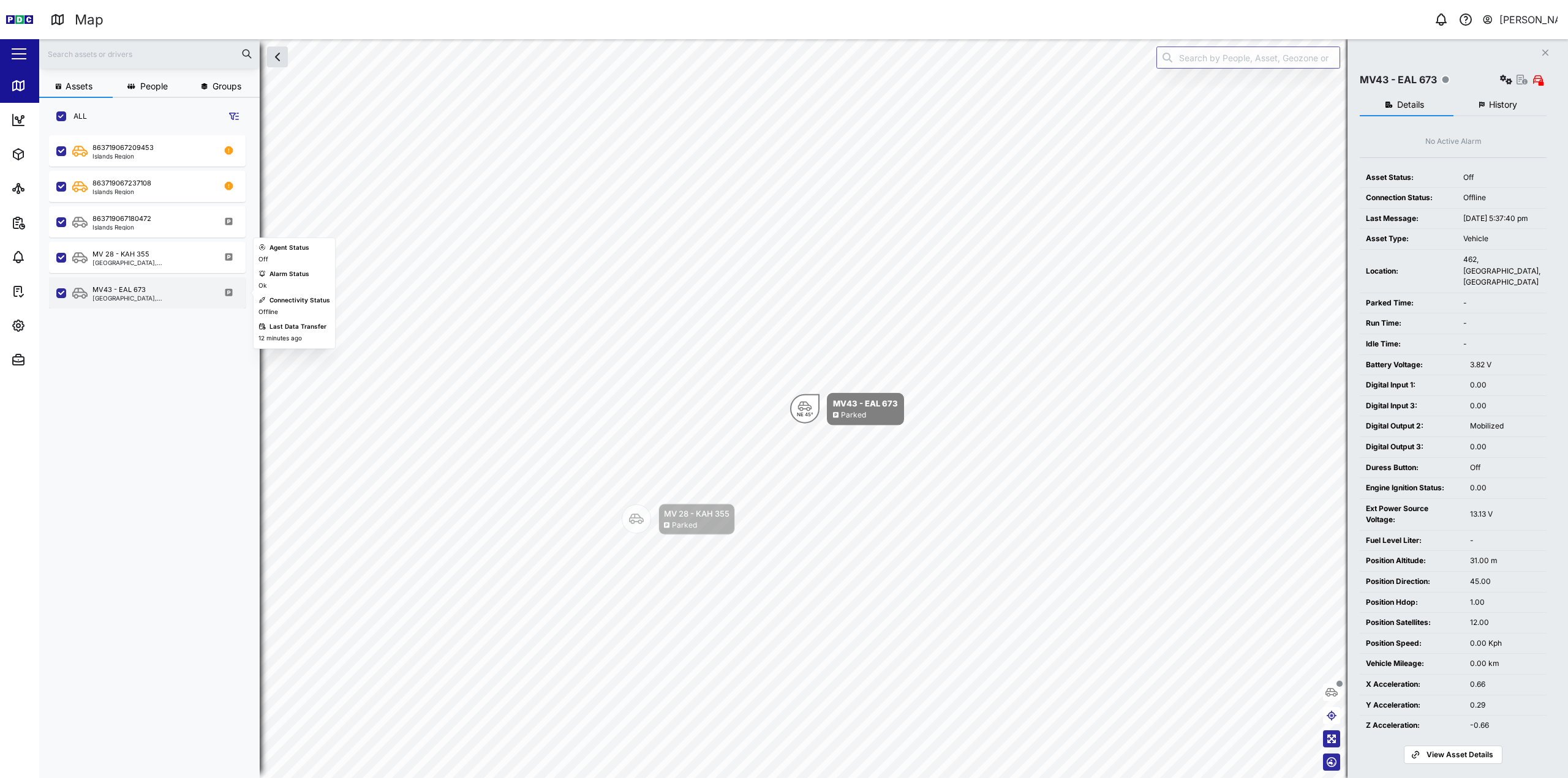
click at [163, 299] on div "MV43 - EAL 673 [GEOGRAPHIC_DATA], [GEOGRAPHIC_DATA]" at bounding box center [155, 292] width 166 height 16
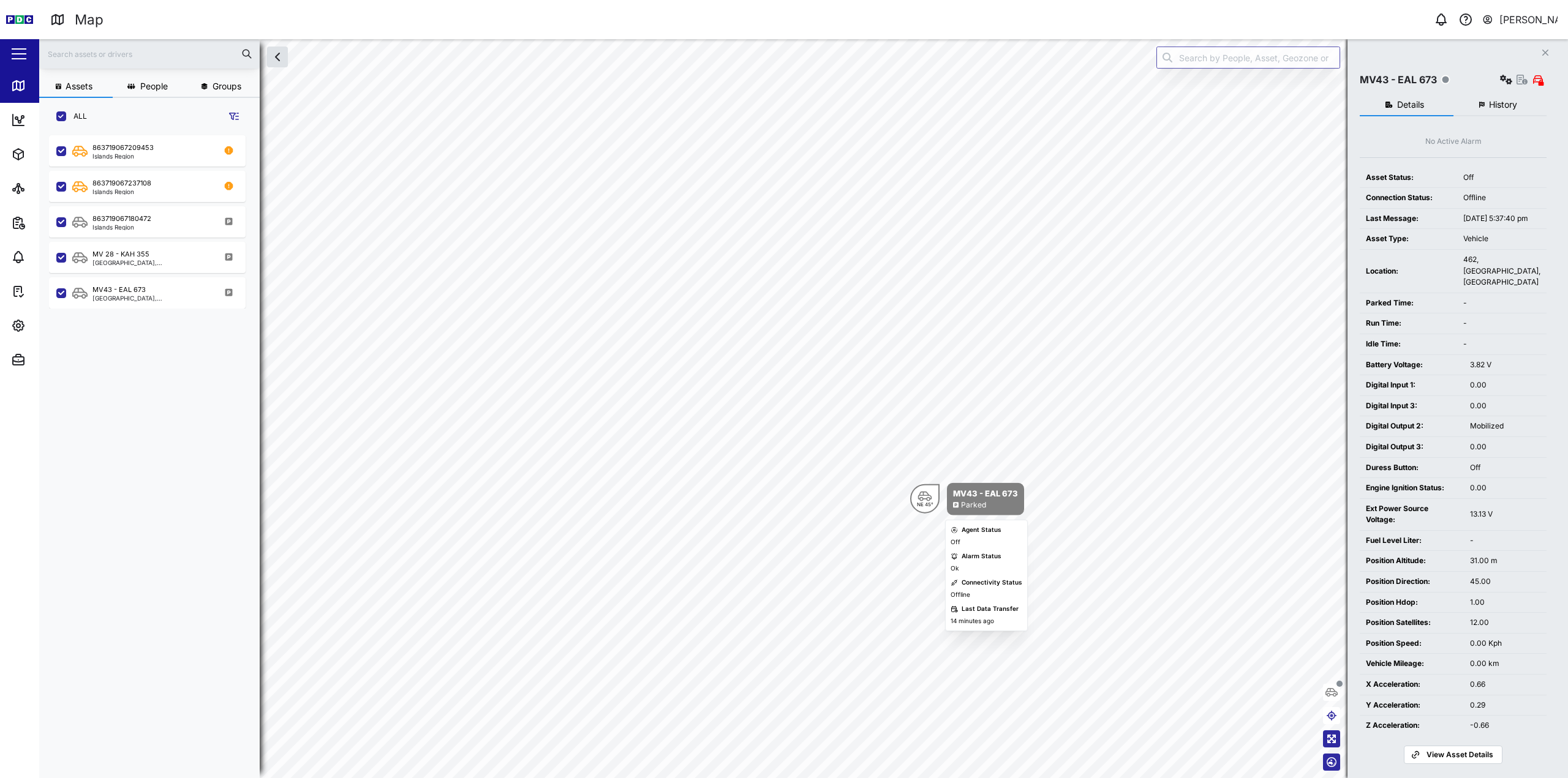
click at [930, 502] on div "NE 45°" at bounding box center [925, 504] width 16 height 5
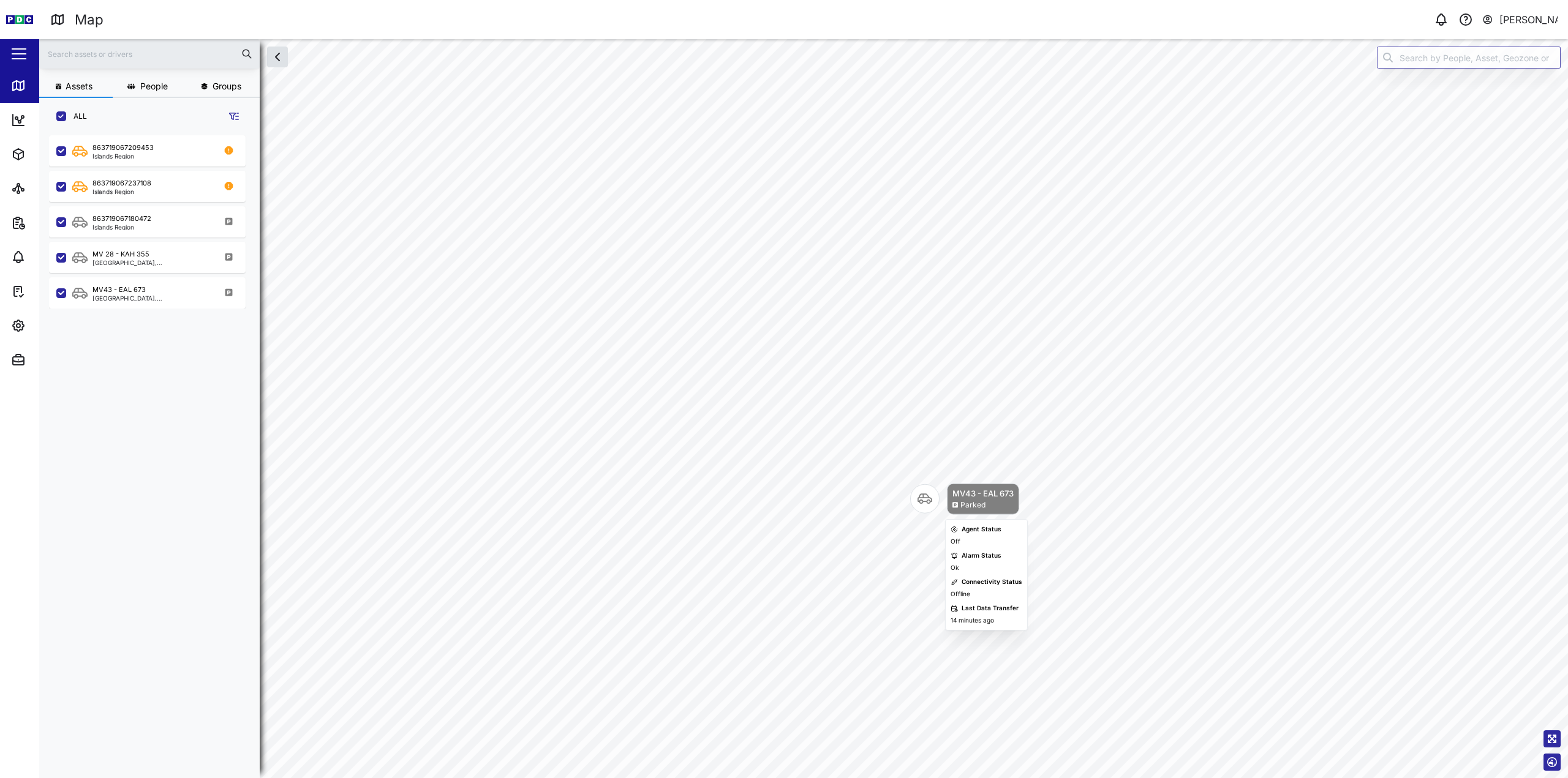
click at [930, 501] on icon "Map marker" at bounding box center [924, 499] width 15 height 10
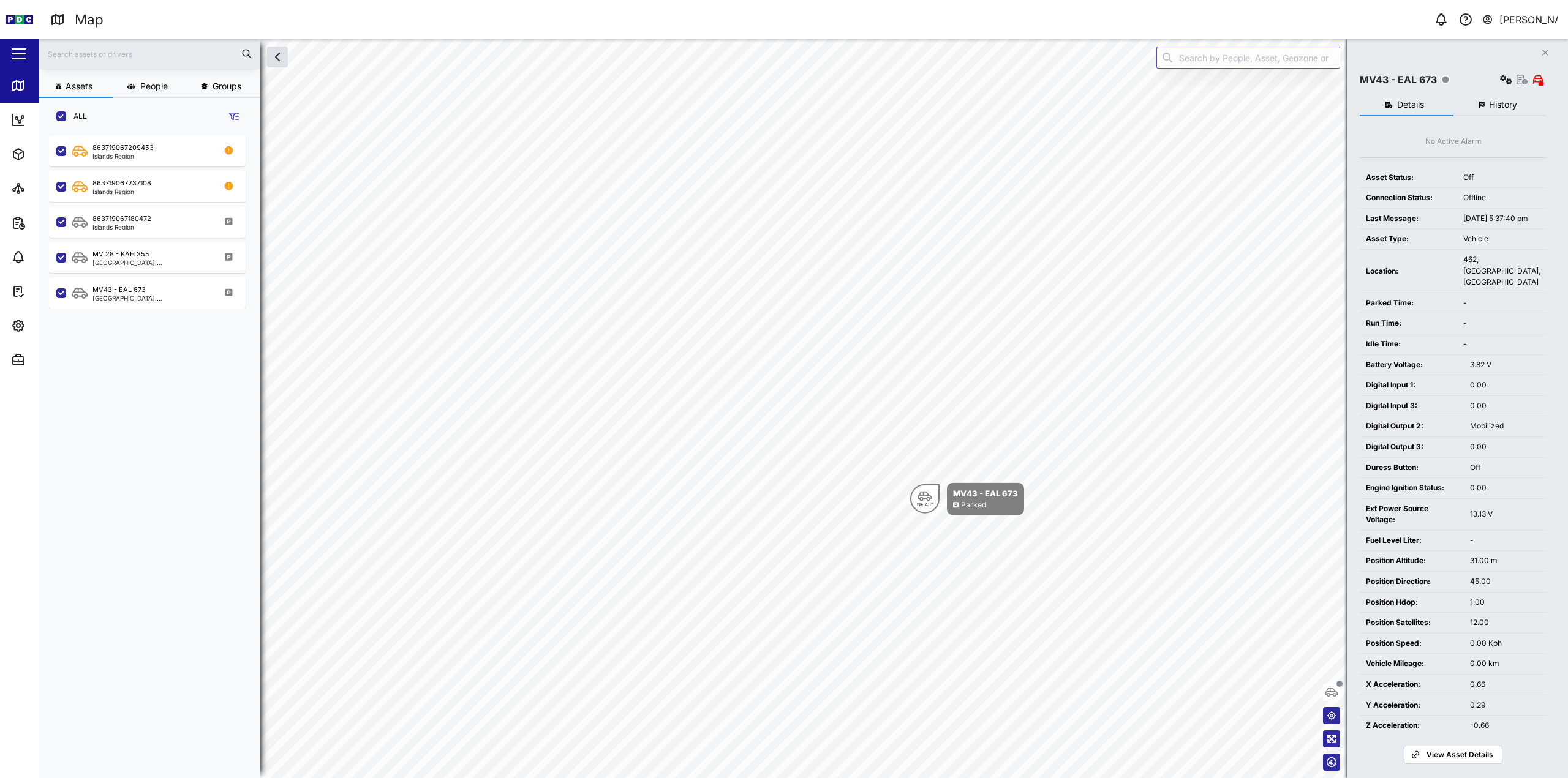
click at [1498, 105] on span "History" at bounding box center [1502, 105] width 28 height 9
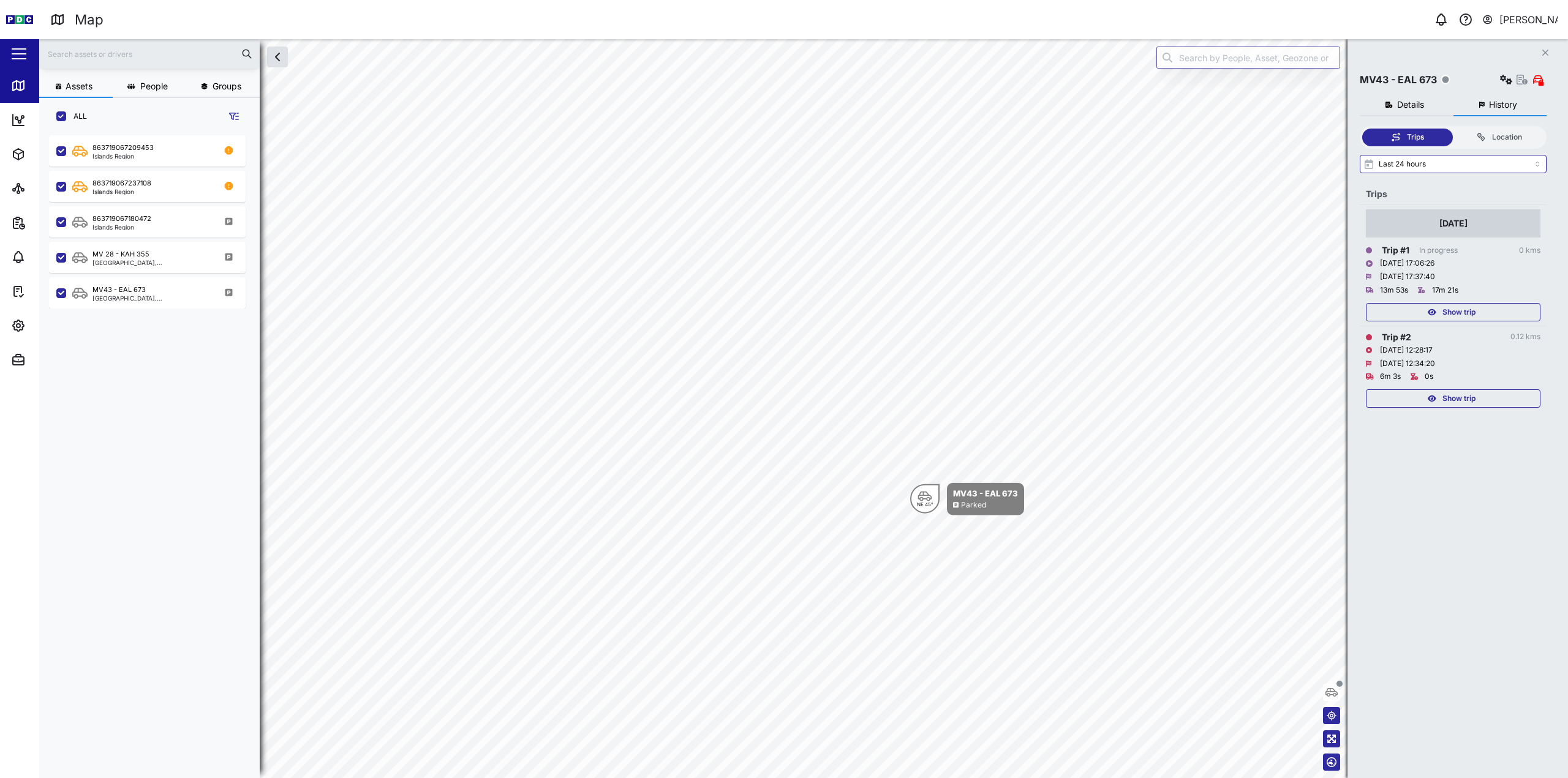
click at [1441, 306] on div "Show trip" at bounding box center [1452, 312] width 159 height 17
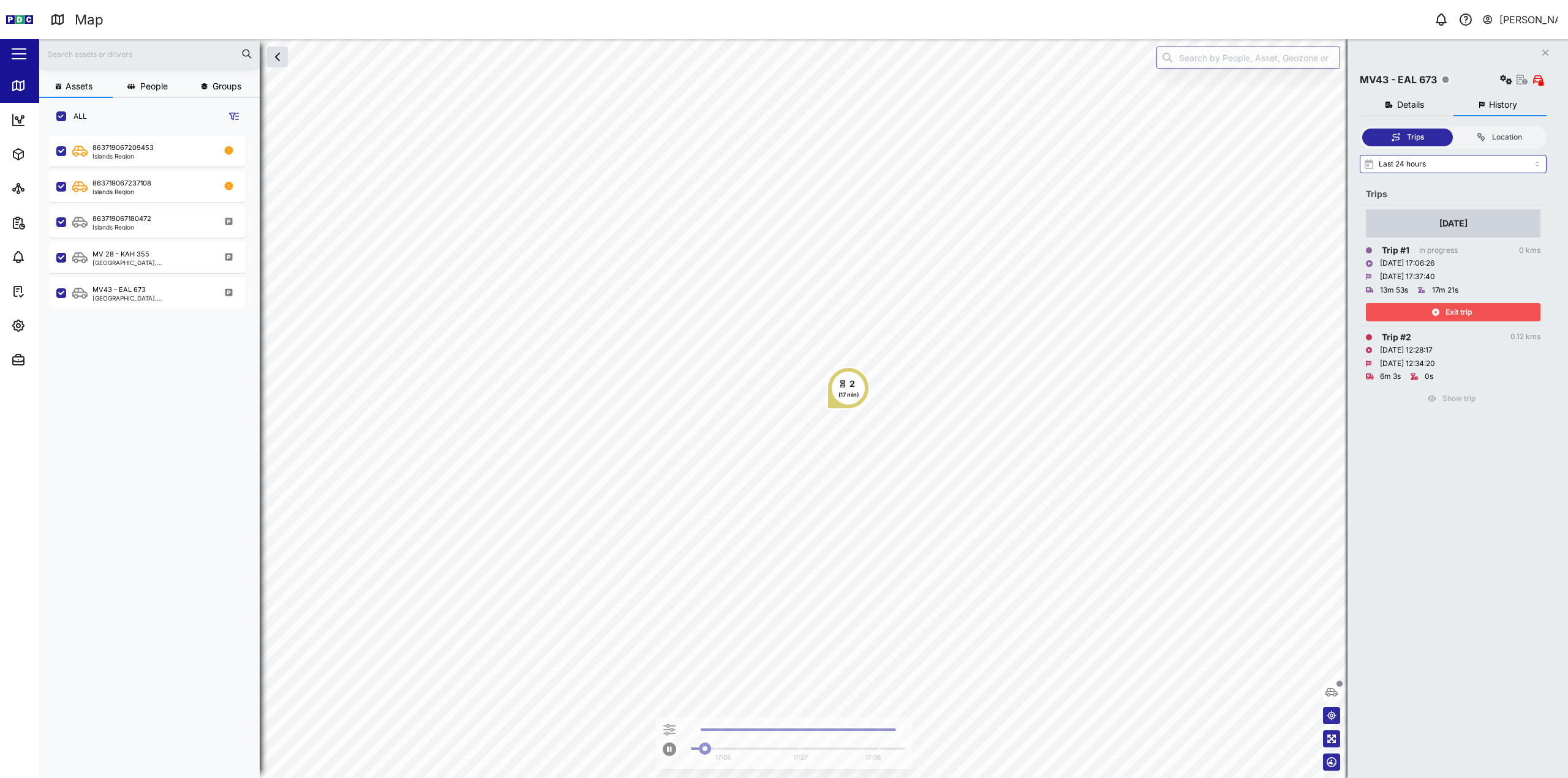
click at [1441, 306] on div "Exit trip" at bounding box center [1452, 312] width 159 height 17
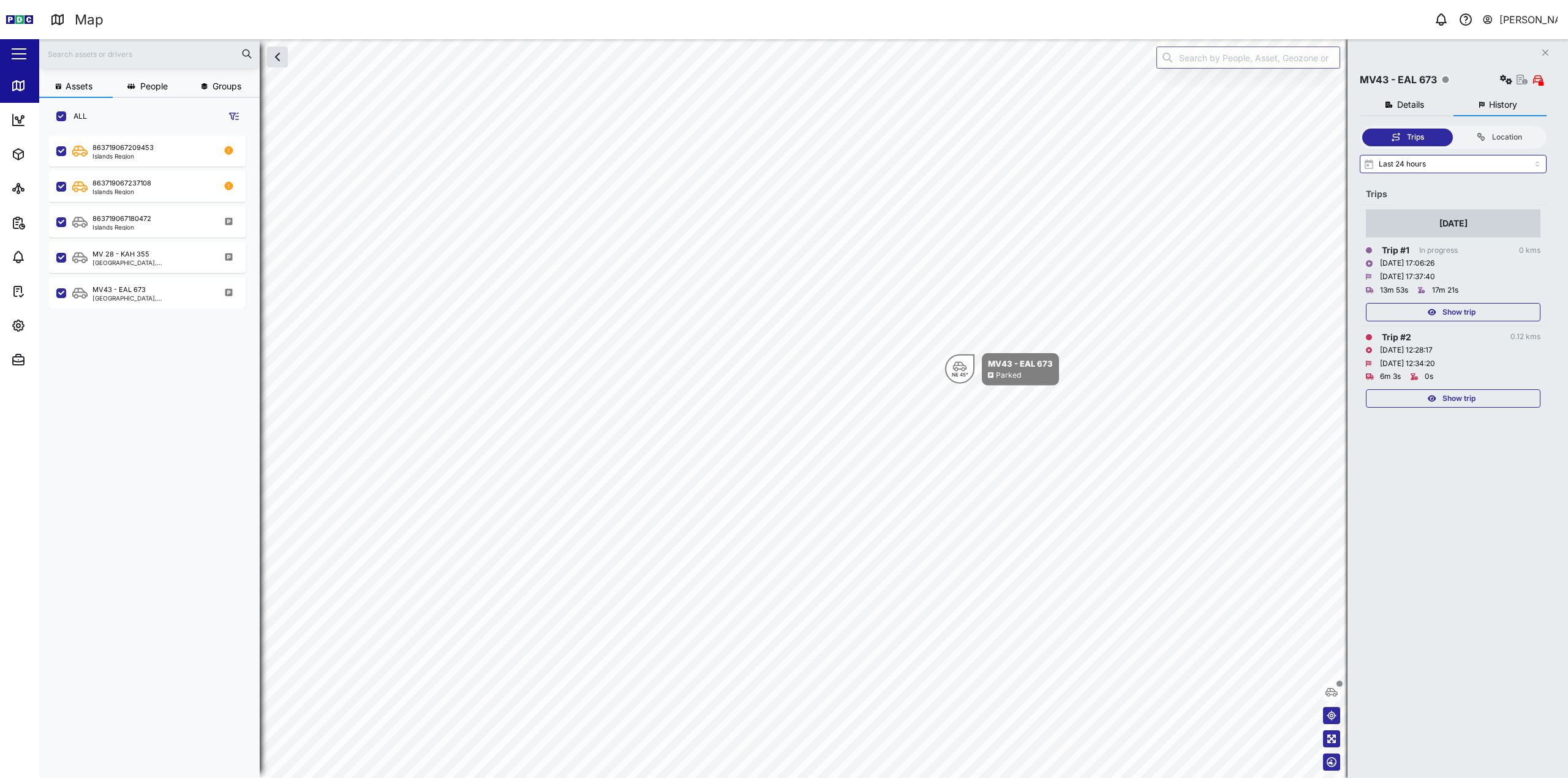
click at [1440, 389] on div "Show trip" at bounding box center [1453, 395] width 175 height 24
click at [1417, 399] on div "Show trip" at bounding box center [1452, 398] width 159 height 17
click at [1415, 399] on div "Exit trip" at bounding box center [1452, 398] width 159 height 17
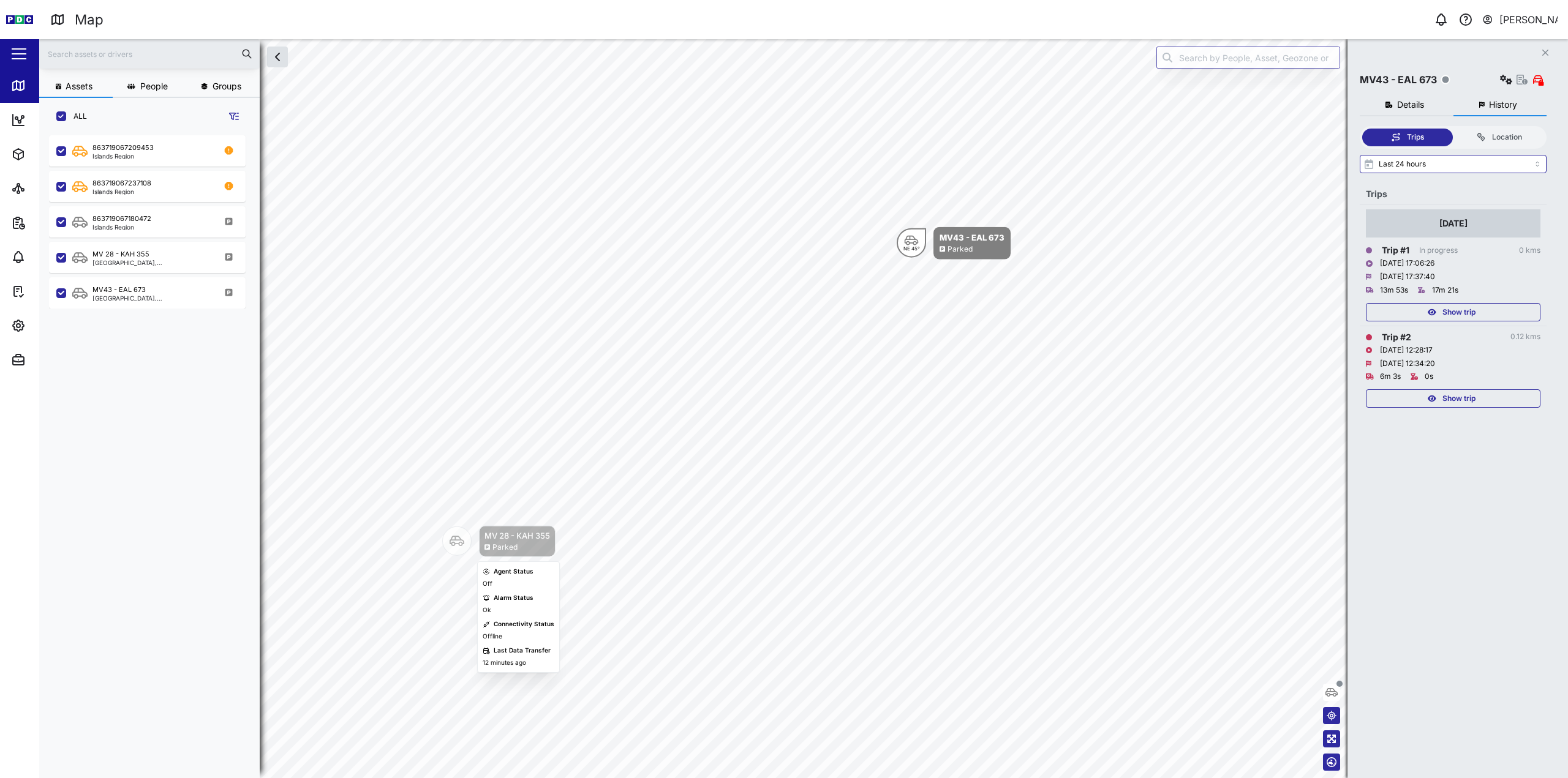
click at [523, 533] on div "MV 28 - KAH 355" at bounding box center [517, 536] width 66 height 13
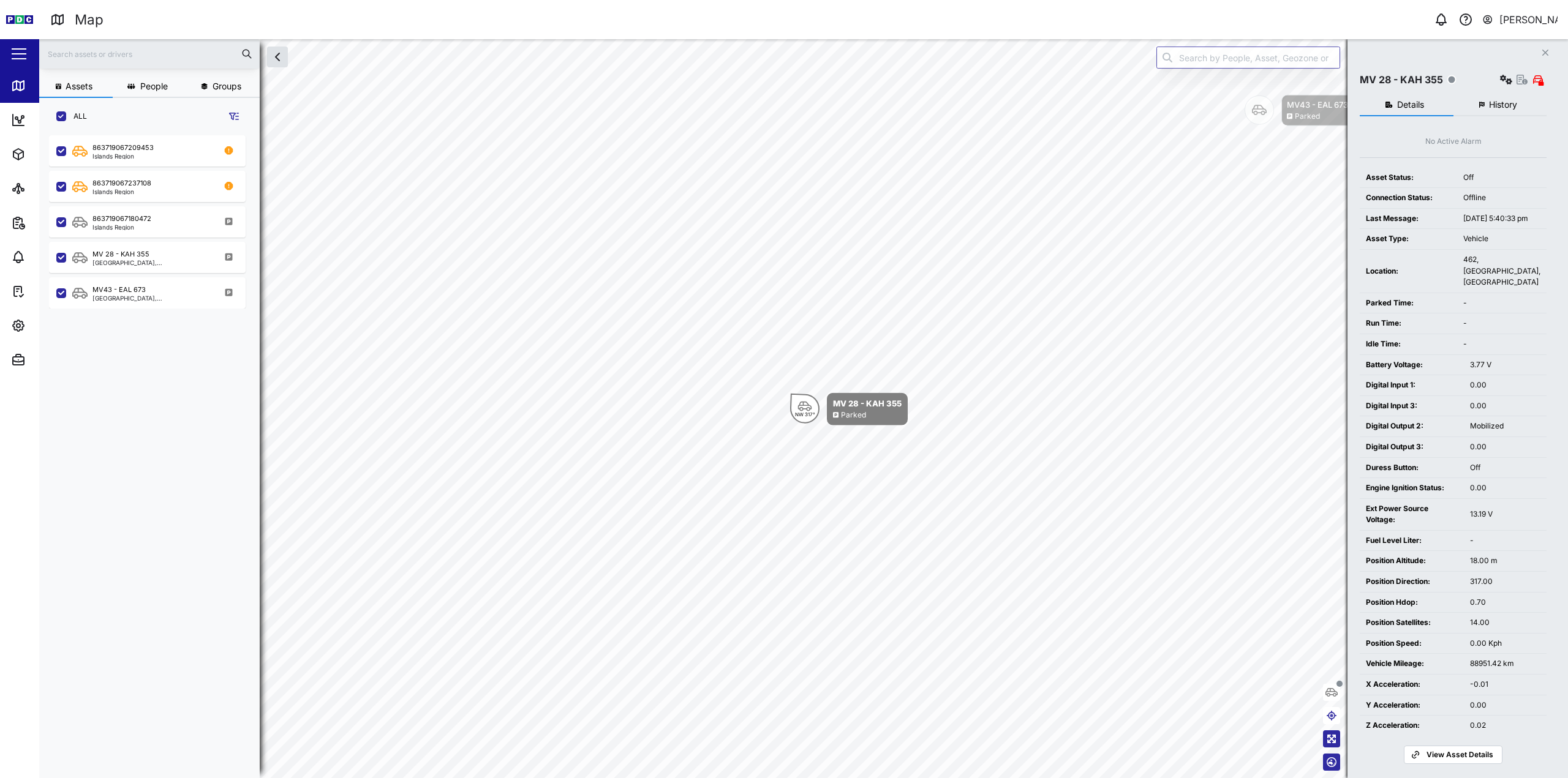
scroll to position [21, 0]
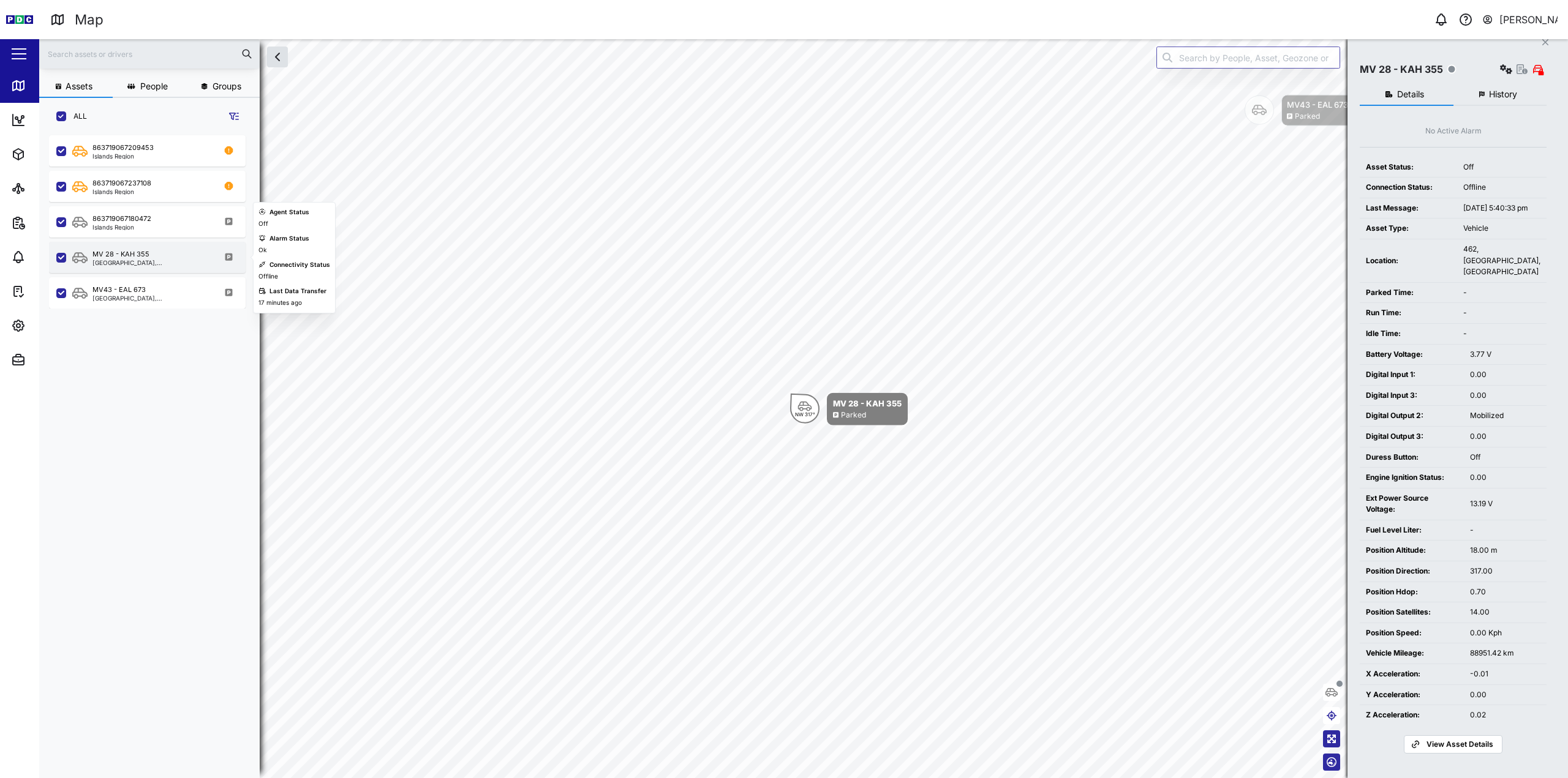
click at [196, 251] on div "MV 28 - KAH 355 [GEOGRAPHIC_DATA], [GEOGRAPHIC_DATA]" at bounding box center [155, 257] width 166 height 16
click at [173, 287] on div "MV43 - EAL 673 [GEOGRAPHIC_DATA], [GEOGRAPHIC_DATA]" at bounding box center [155, 292] width 166 height 16
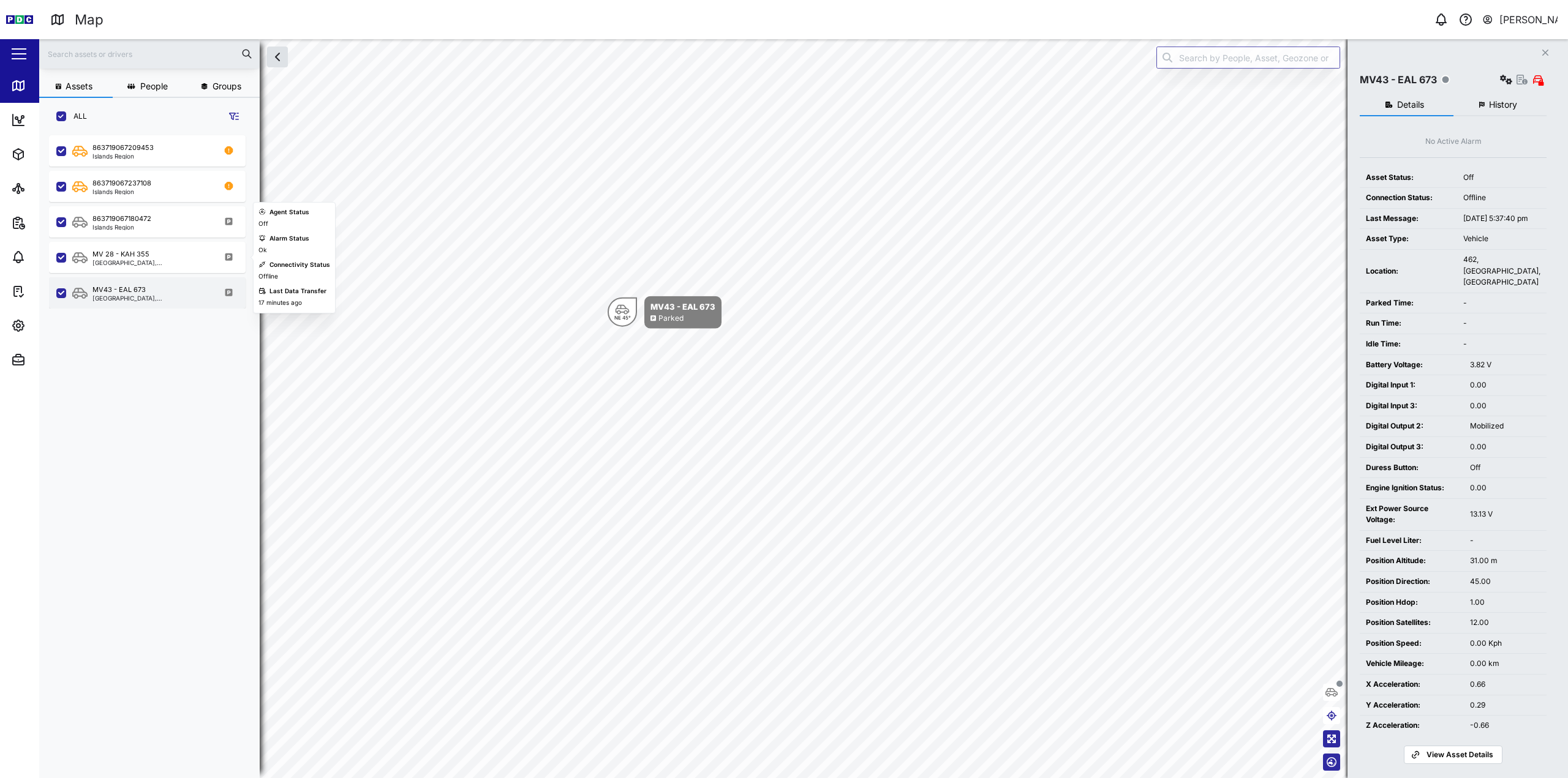
click at [195, 262] on div "MV 28 - KAH 355 [GEOGRAPHIC_DATA], [GEOGRAPHIC_DATA]" at bounding box center [155, 257] width 166 height 16
click at [178, 298] on div "MV43 - EAL 673 [GEOGRAPHIC_DATA], [GEOGRAPHIC_DATA]" at bounding box center [155, 292] width 166 height 16
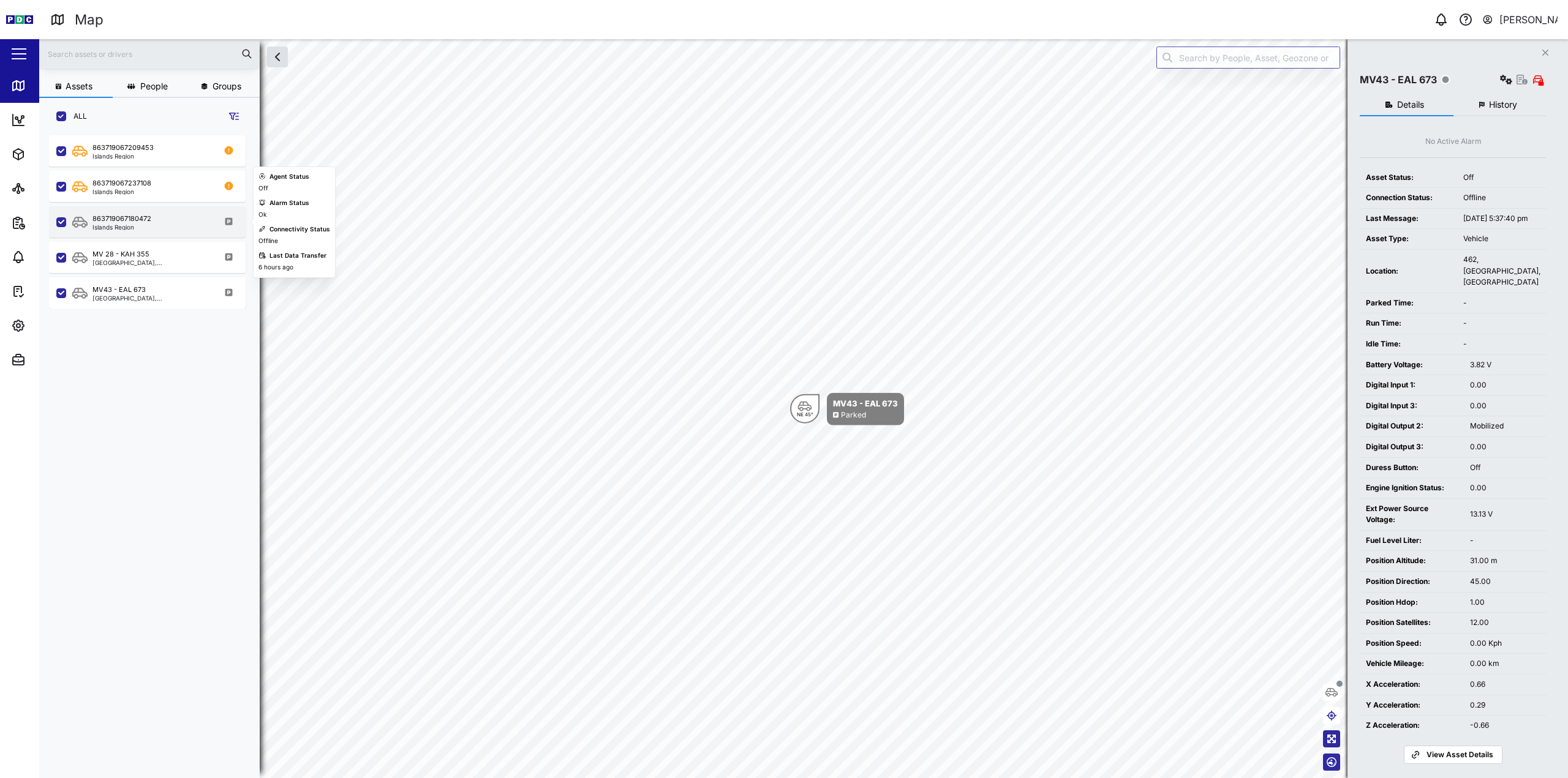
click at [165, 217] on div "863719067180472 Islands Region" at bounding box center [155, 222] width 166 height 16
